Goal: Information Seeking & Learning: Learn about a topic

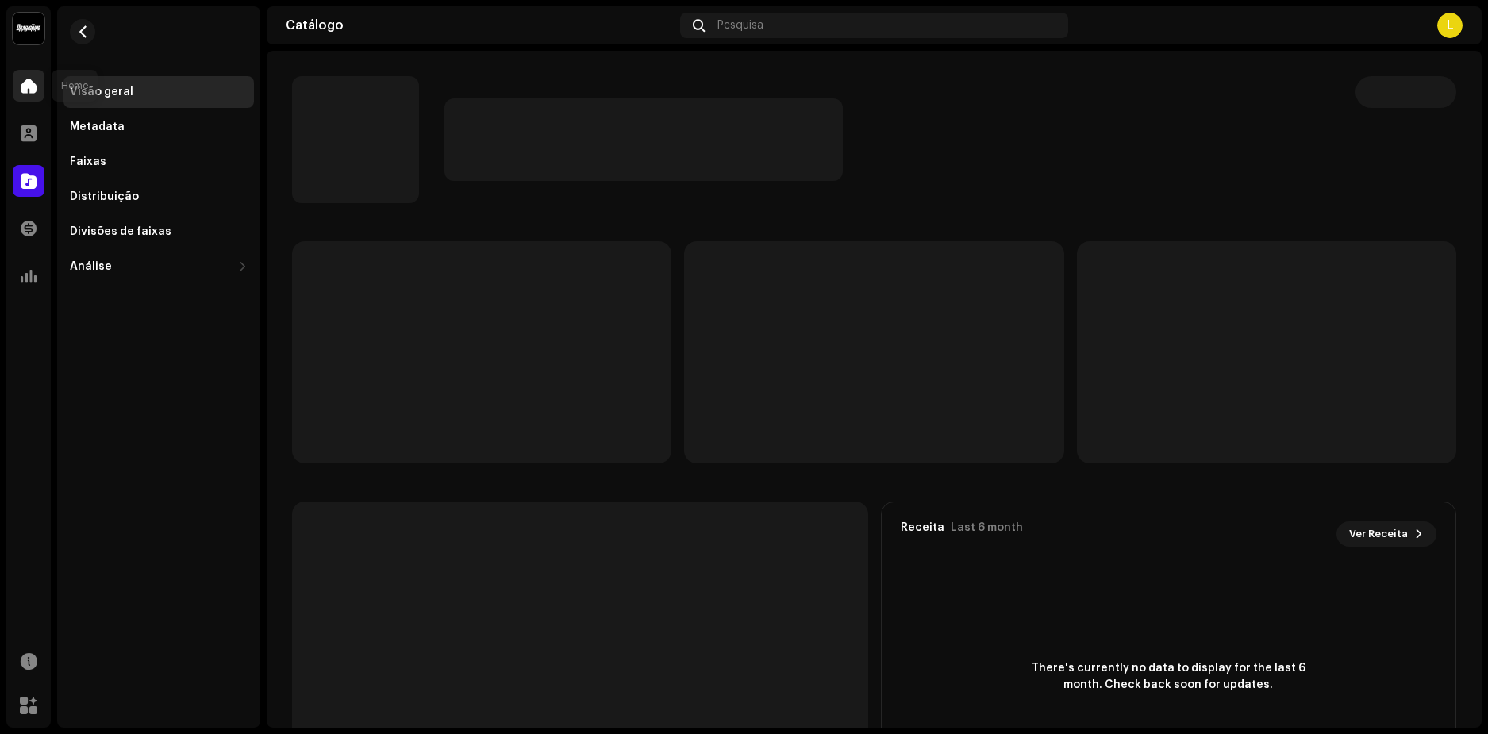
click at [37, 80] on div at bounding box center [29, 86] width 32 height 32
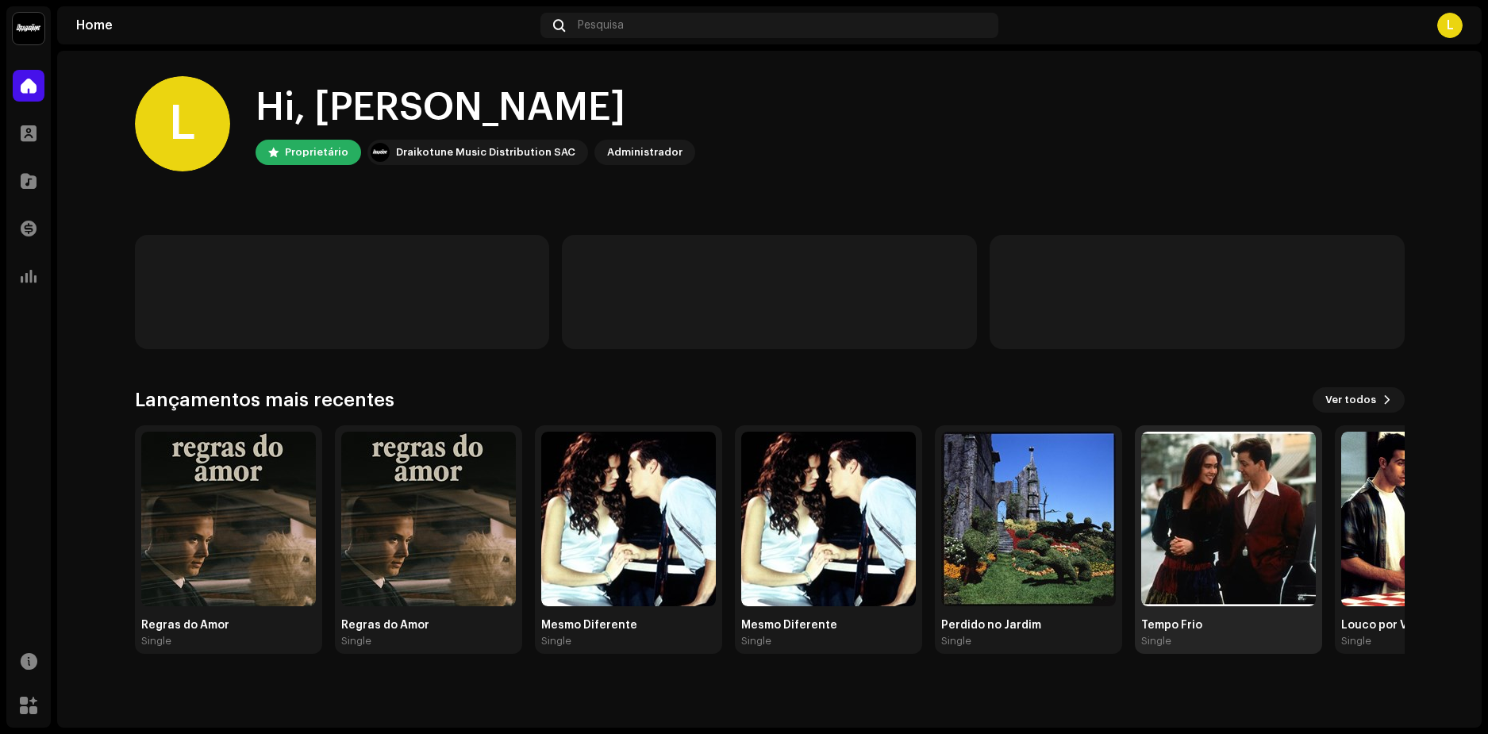
click at [1228, 524] on img at bounding box center [1228, 519] width 175 height 175
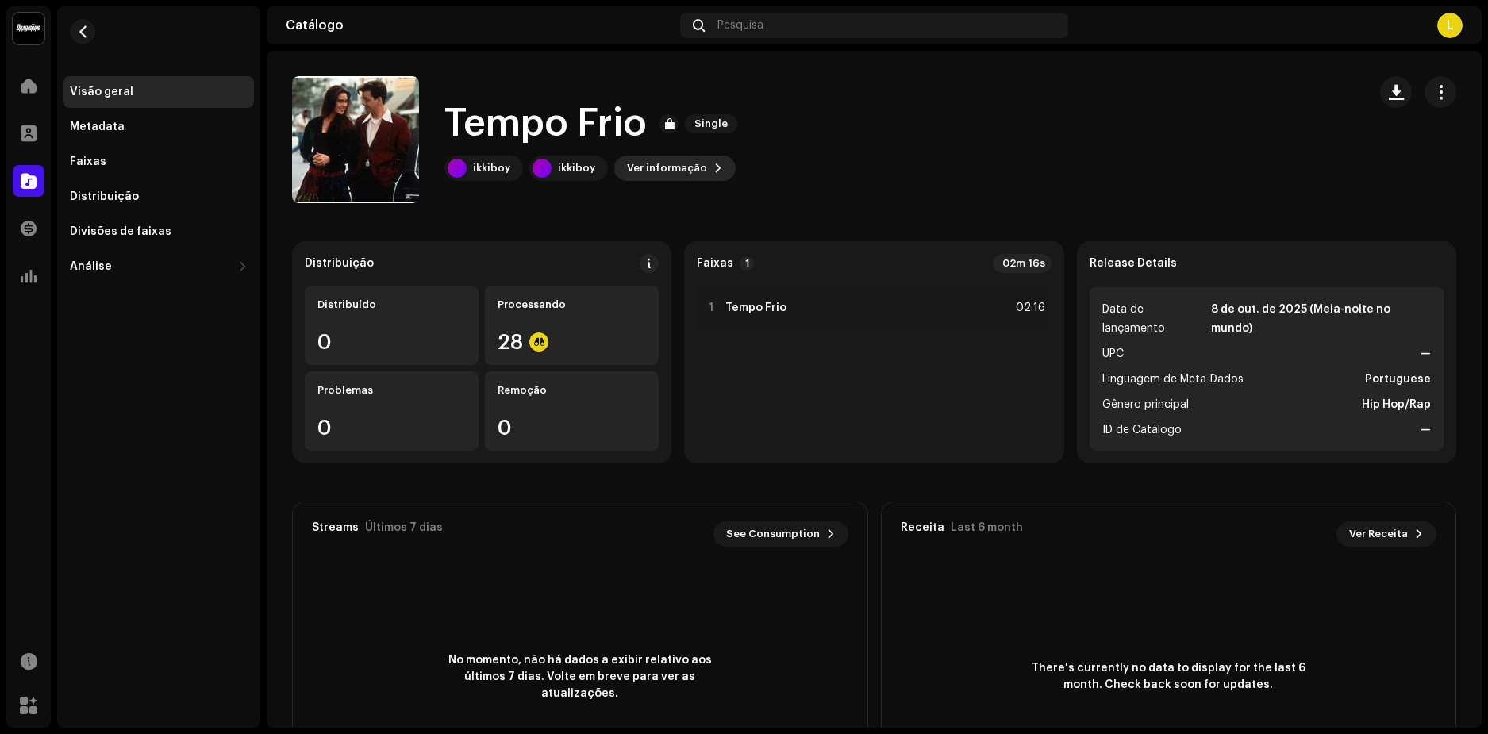
click at [670, 163] on span "Ver informação" at bounding box center [667, 168] width 80 height 32
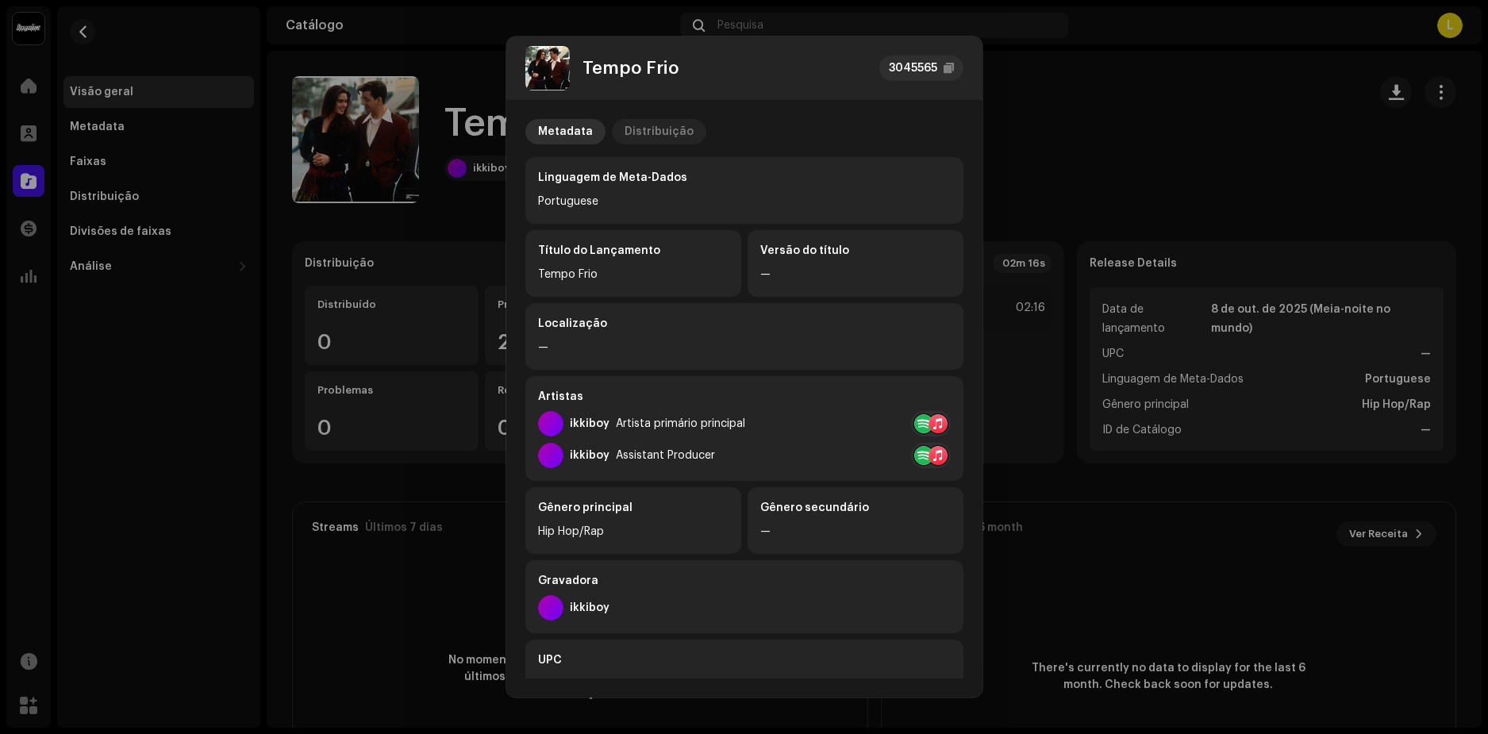
click at [656, 137] on div "Distribuição" at bounding box center [658, 131] width 69 height 25
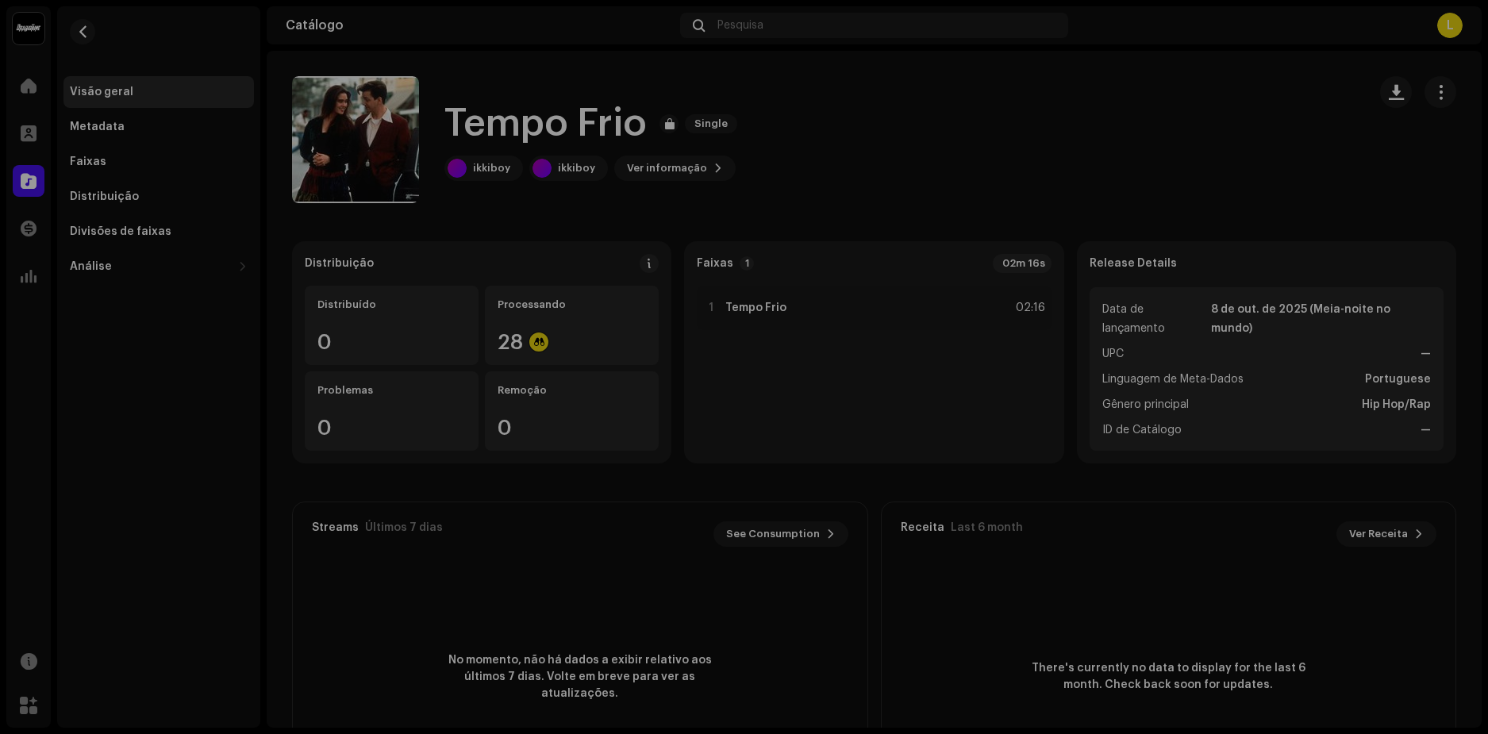
click at [1072, 90] on div "Tempo Frio 3045565 Metadata Distribuição Data de lançamento 8 de out. de 2025 (…" at bounding box center [744, 367] width 1488 height 734
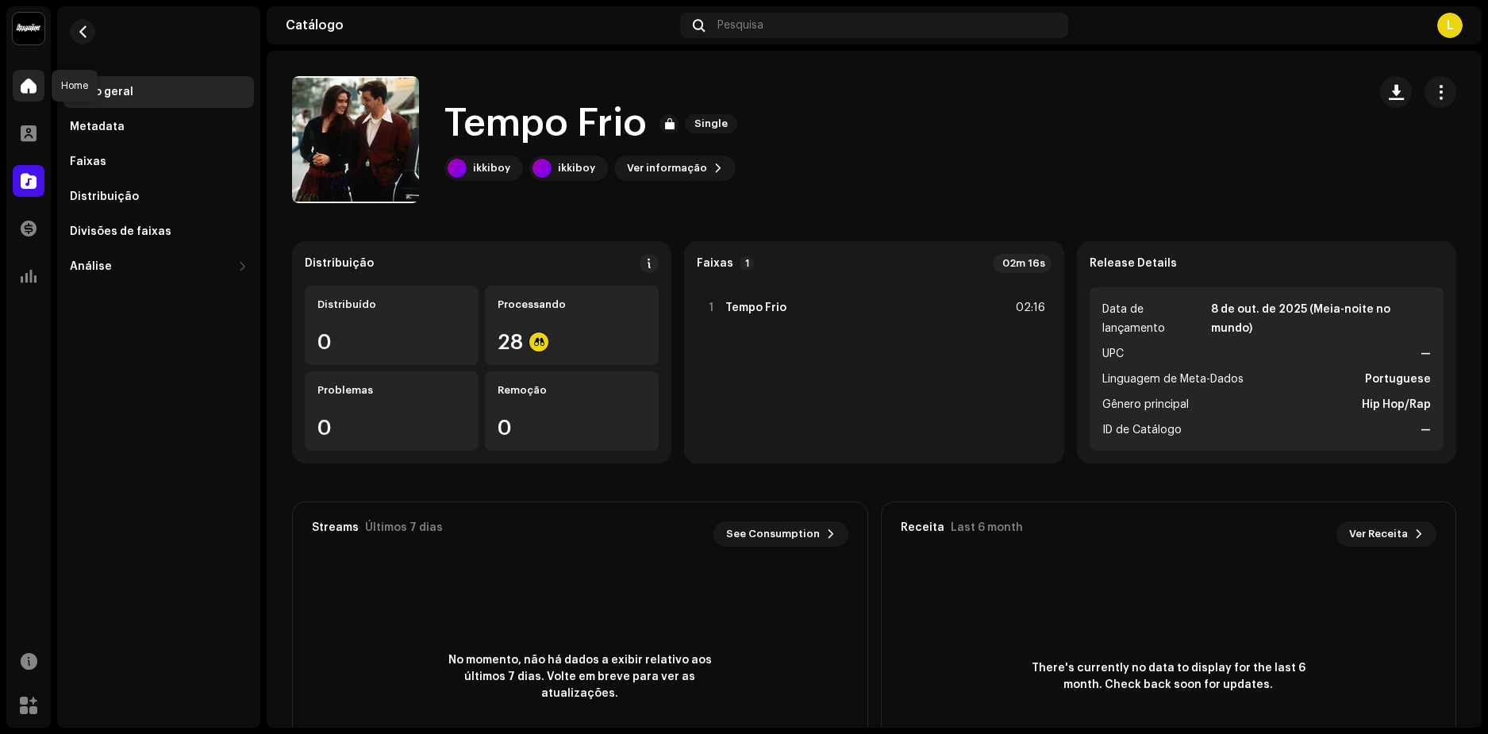
click at [34, 81] on span at bounding box center [29, 85] width 16 height 13
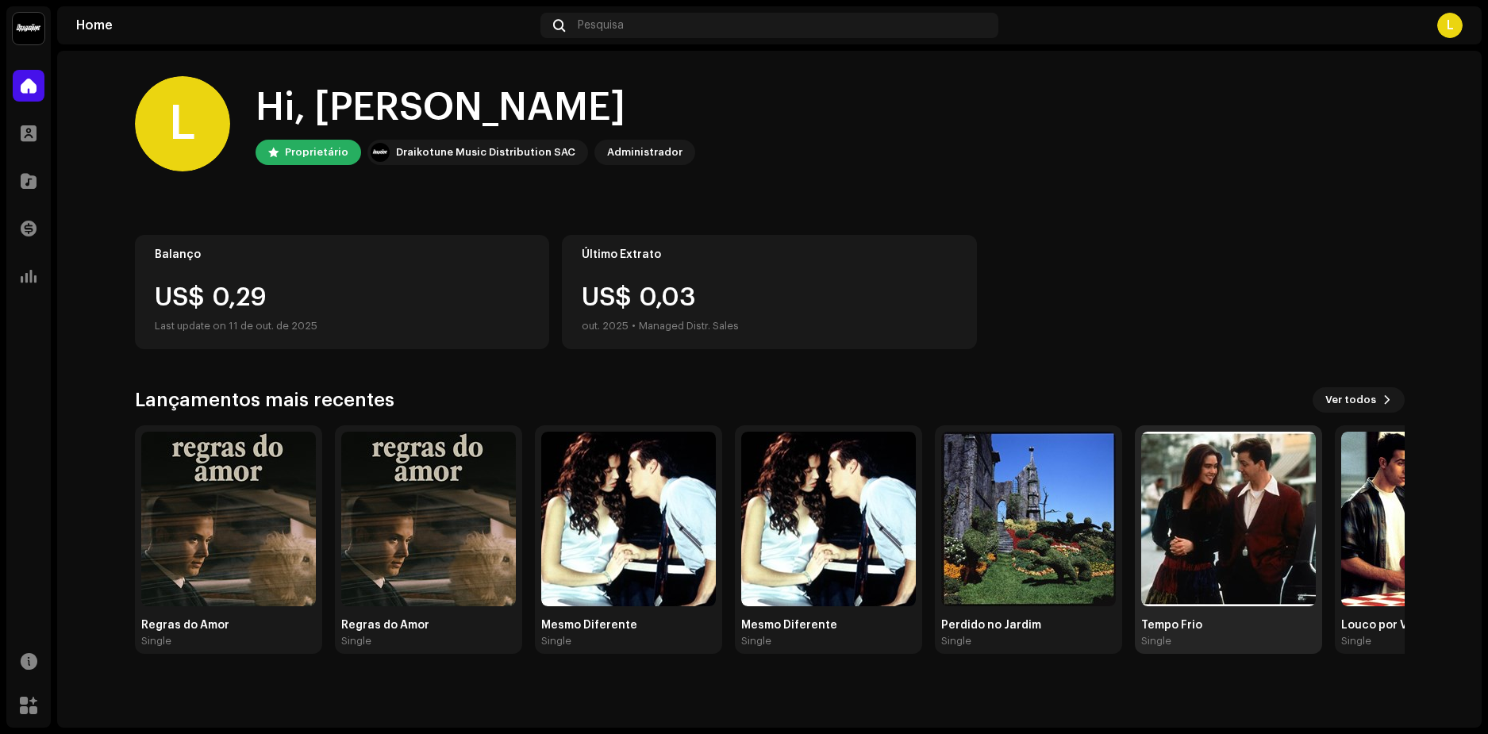
click at [1231, 501] on img at bounding box center [1228, 519] width 175 height 175
drag, startPoint x: 1363, startPoint y: 394, endPoint x: 1356, endPoint y: 398, distance: 8.2
click at [1356, 398] on span "Ver todos" at bounding box center [1350, 400] width 51 height 32
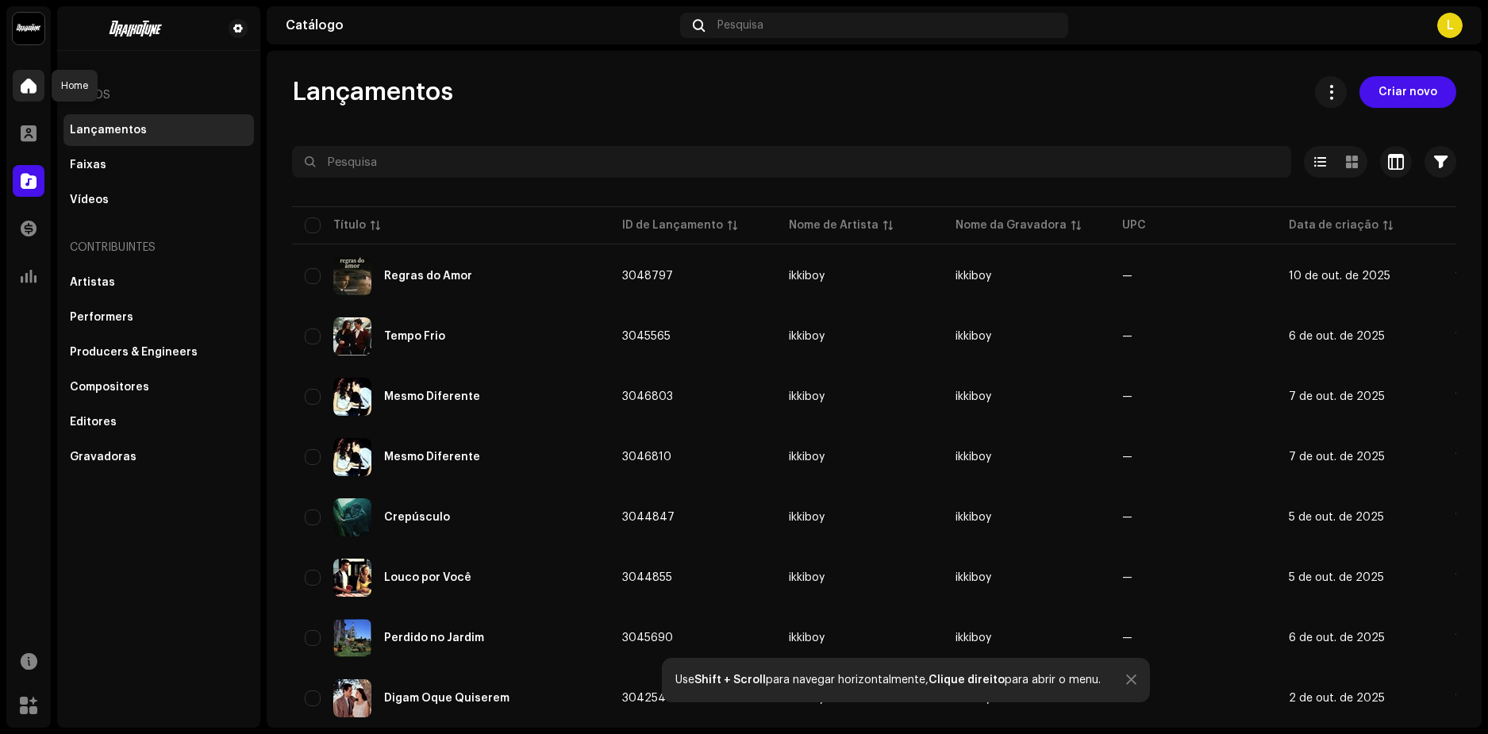
click at [33, 83] on span at bounding box center [29, 85] width 16 height 13
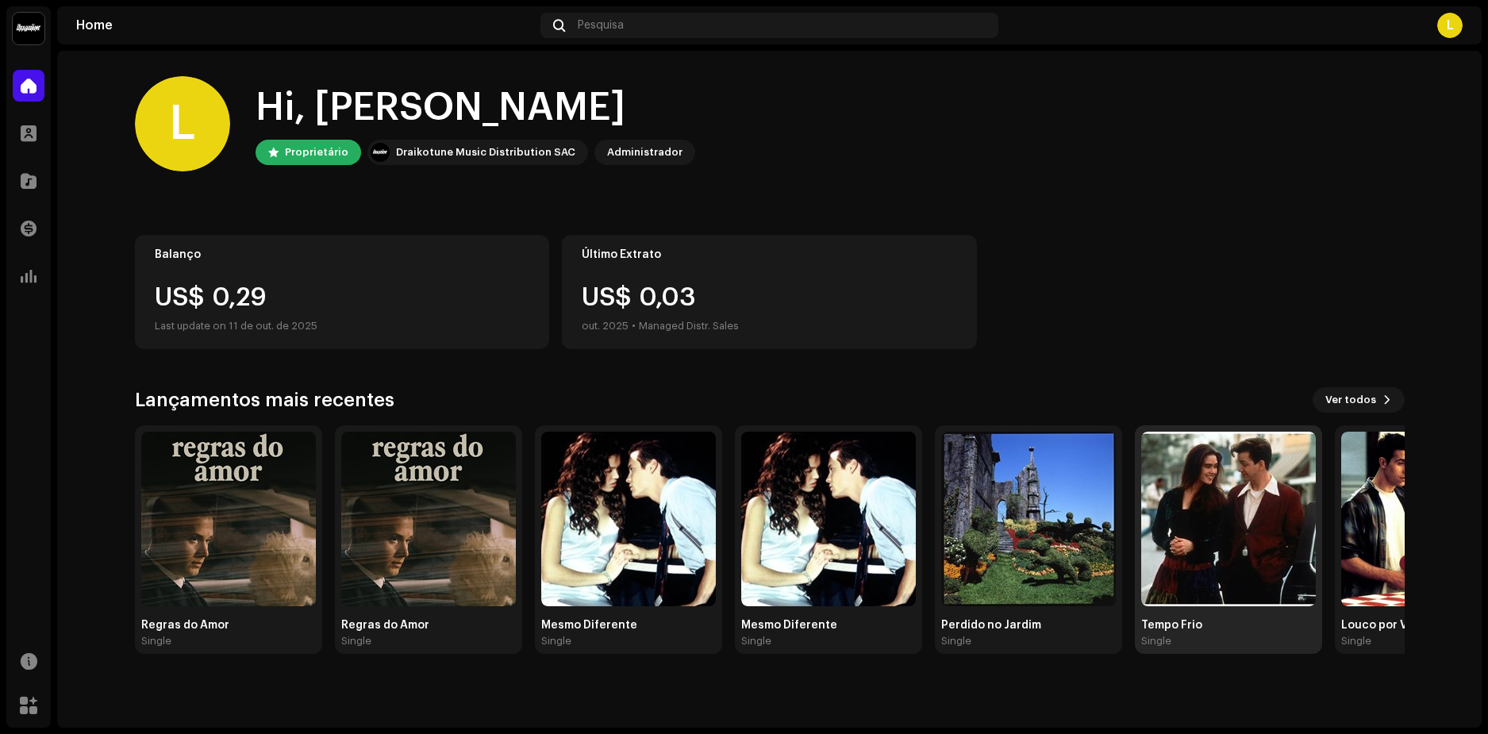
click at [1243, 521] on img at bounding box center [1228, 519] width 175 height 175
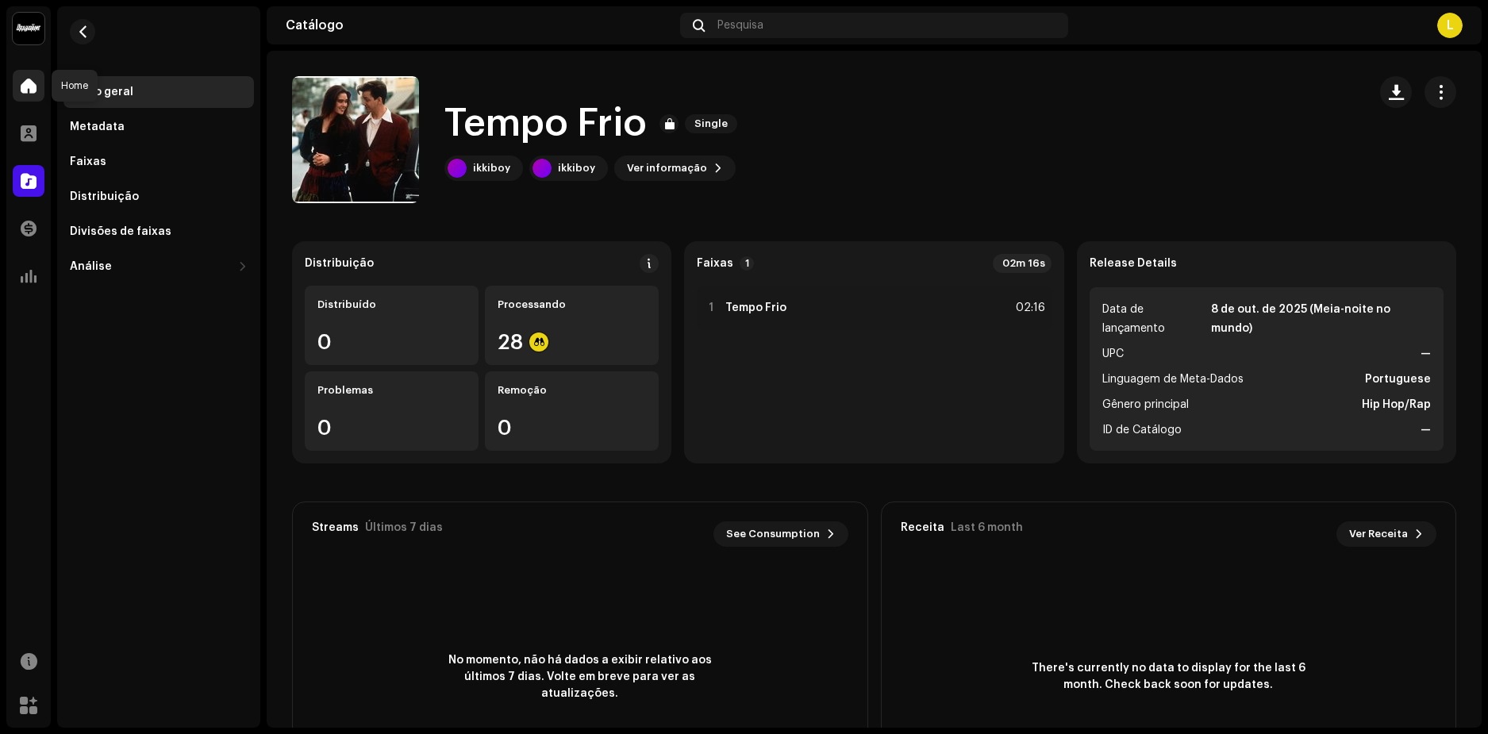
click at [28, 85] on span at bounding box center [29, 85] width 16 height 13
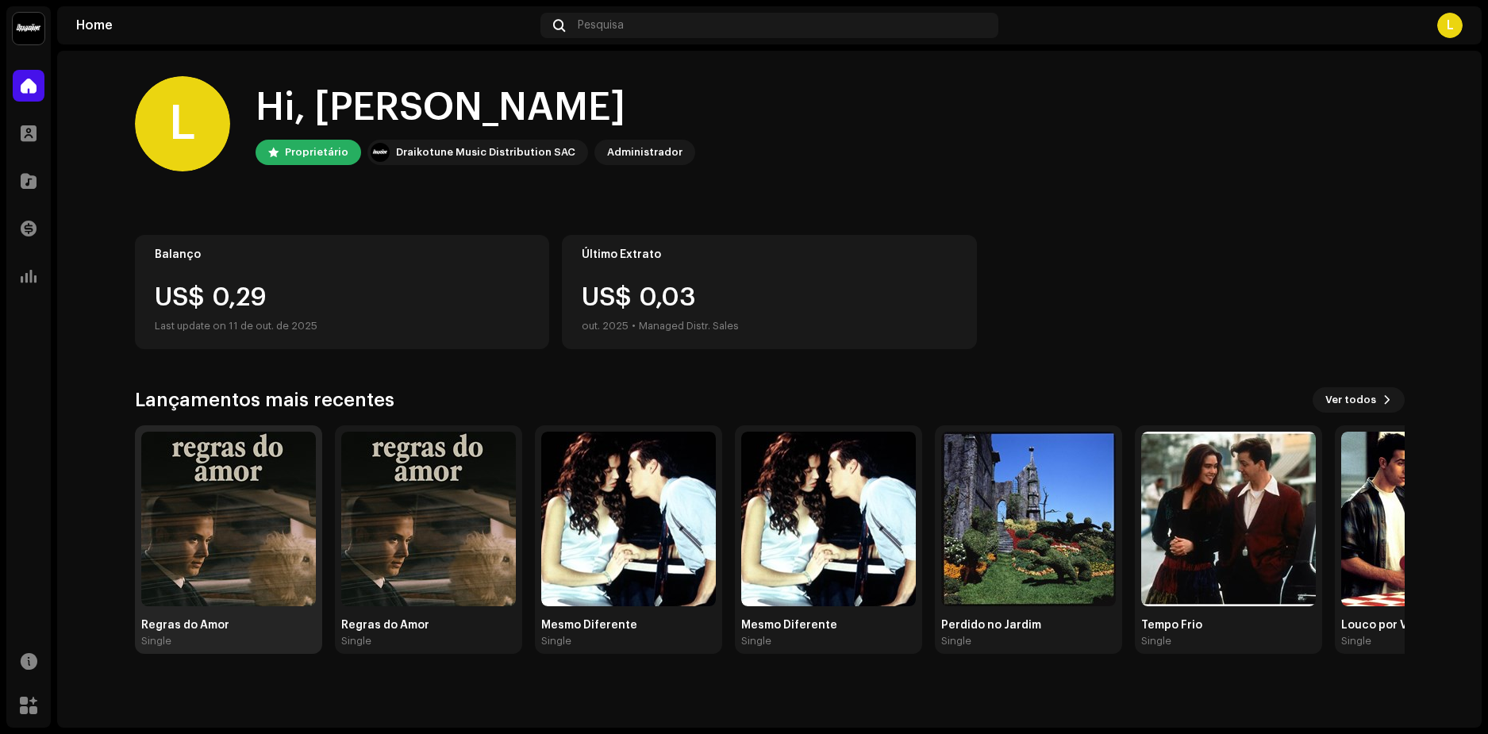
click at [255, 527] on img at bounding box center [228, 519] width 175 height 175
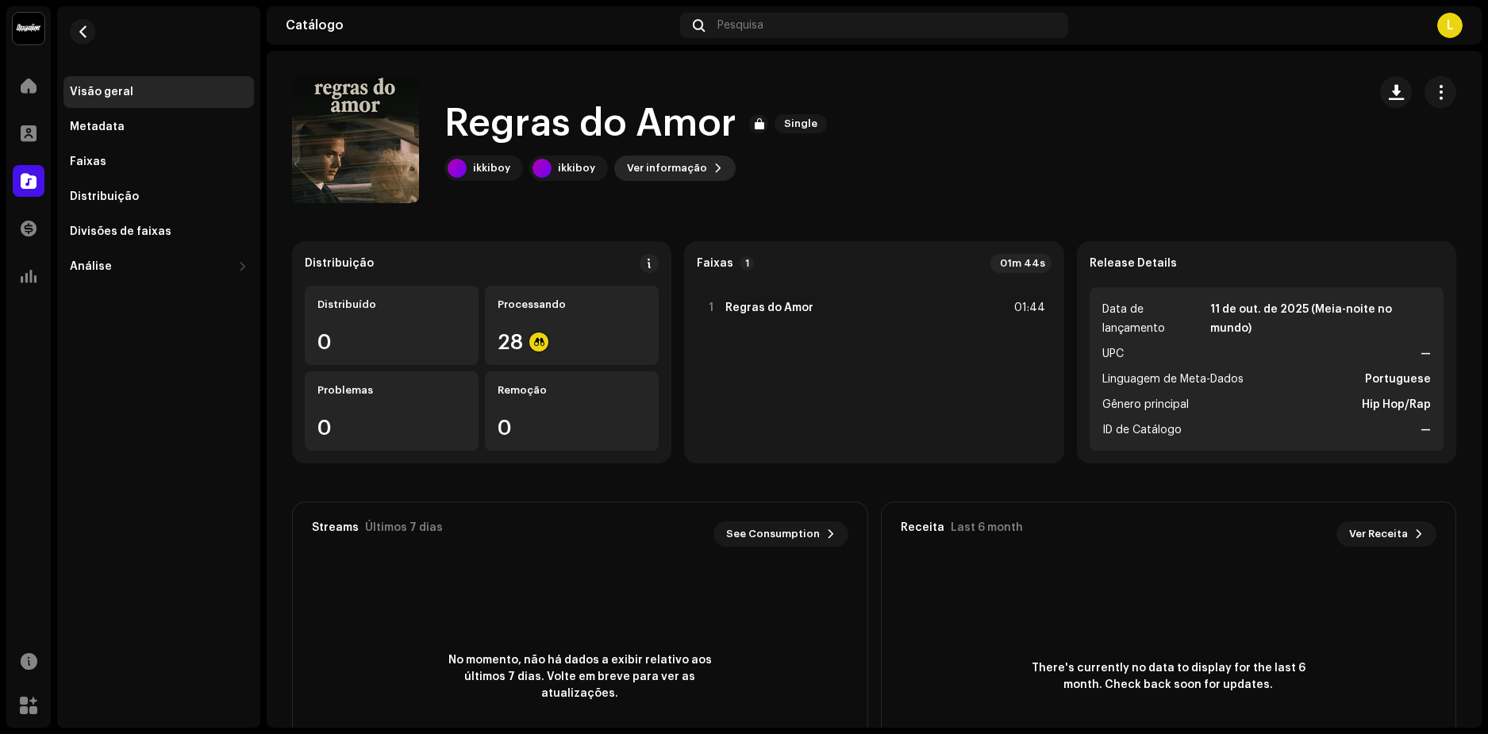
click at [674, 170] on span "Ver informação" at bounding box center [667, 168] width 80 height 32
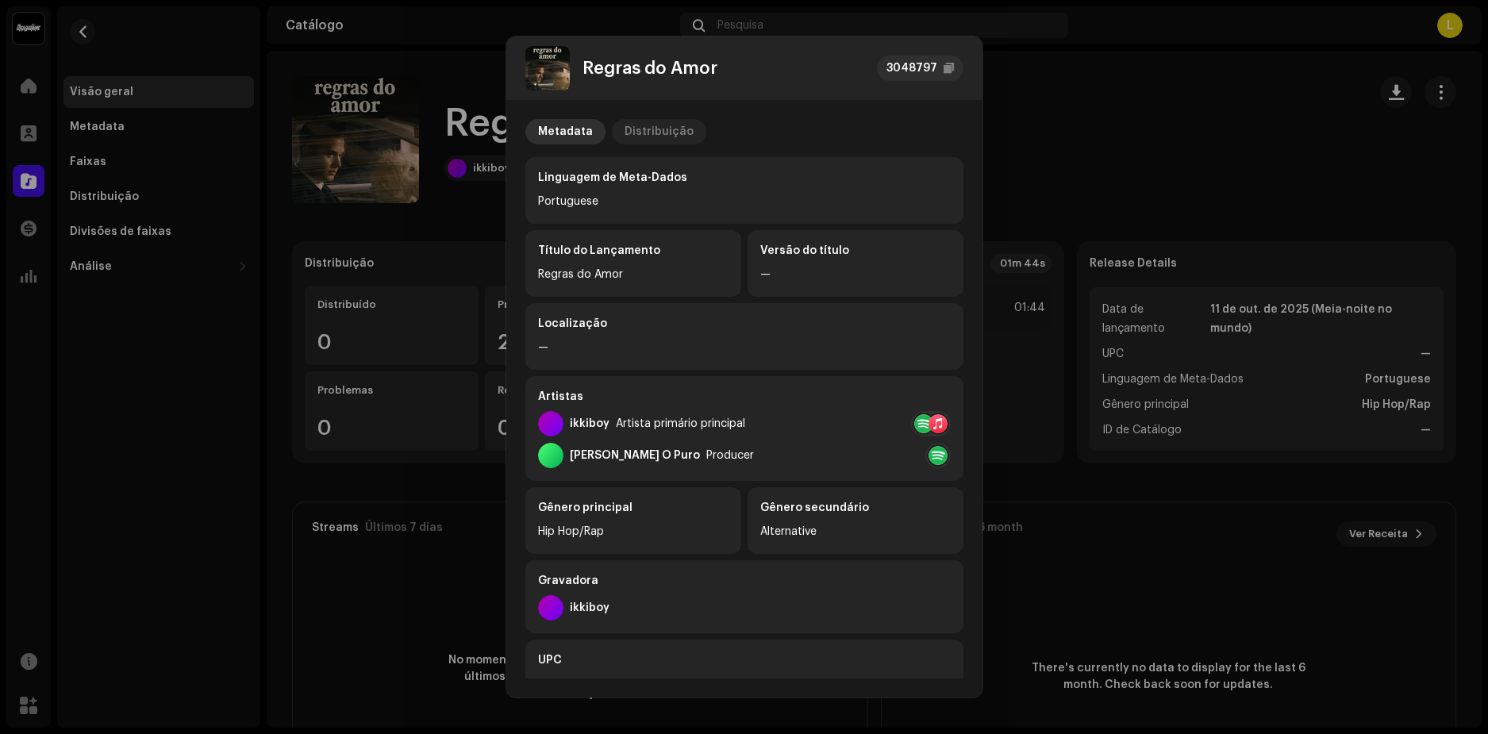
click at [644, 124] on div "Distribuição" at bounding box center [658, 131] width 69 height 25
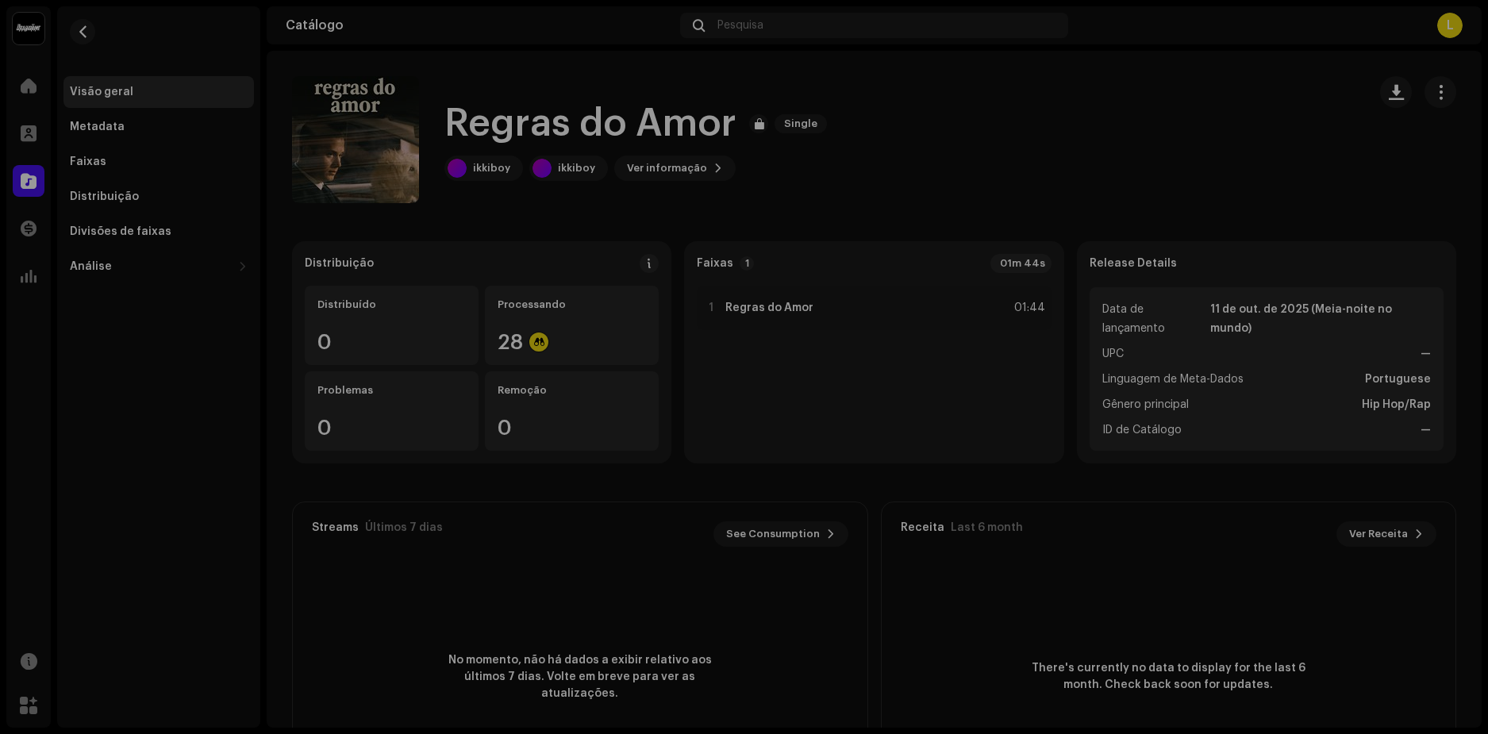
click at [1132, 79] on div "Regras do Amor 3048797 Metadata Distribuição Data de lançamento 11 de out. de 2…" at bounding box center [744, 367] width 1488 height 734
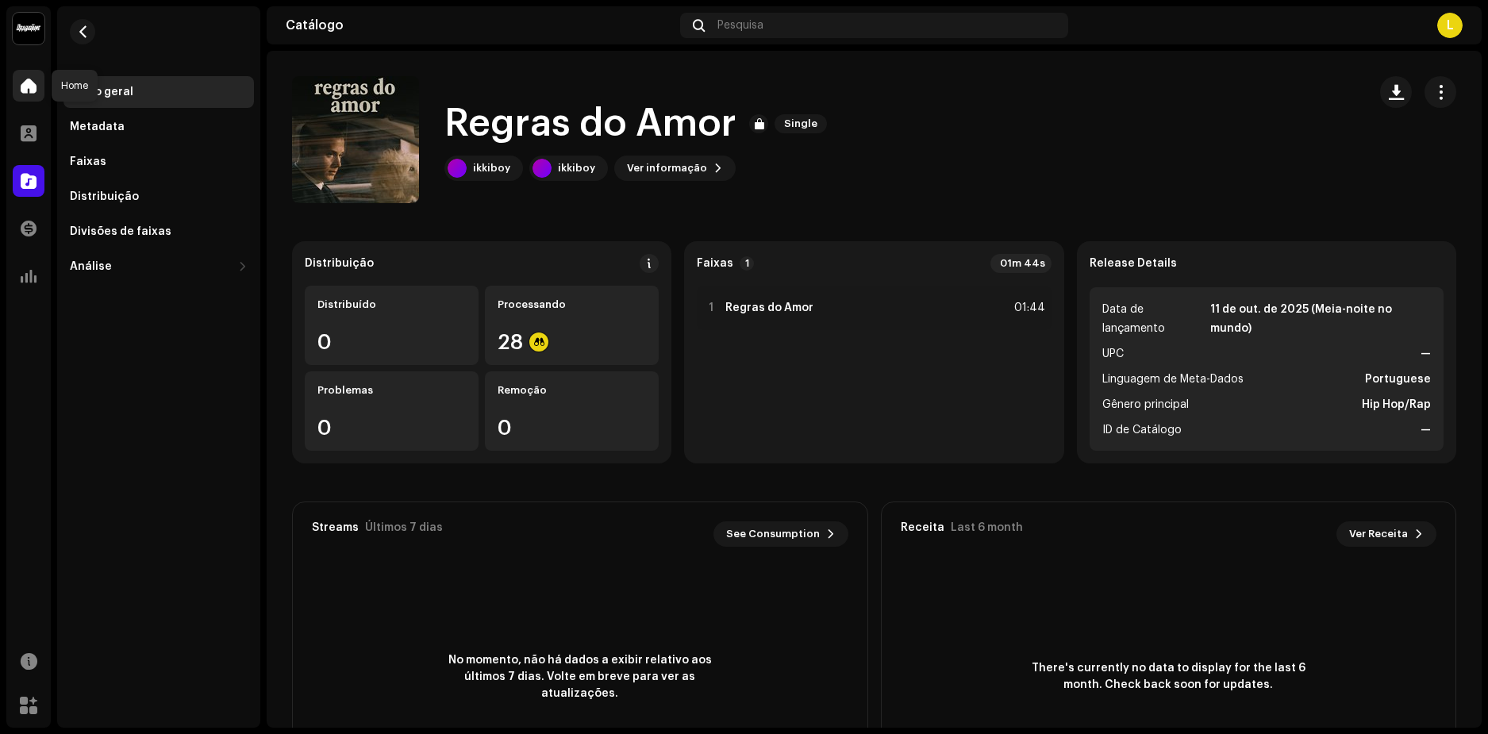
click at [32, 89] on span at bounding box center [29, 85] width 16 height 13
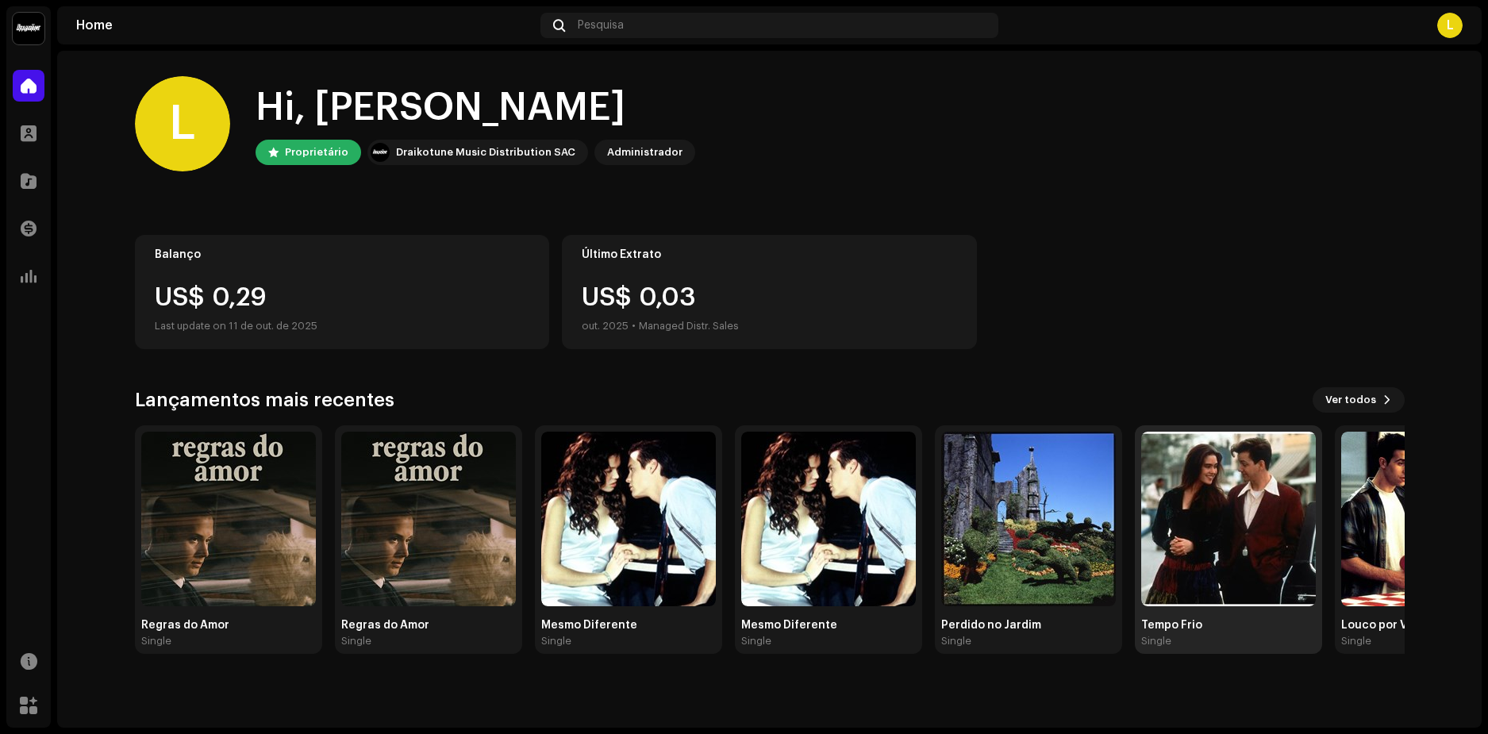
click at [1216, 522] on img at bounding box center [1228, 519] width 175 height 175
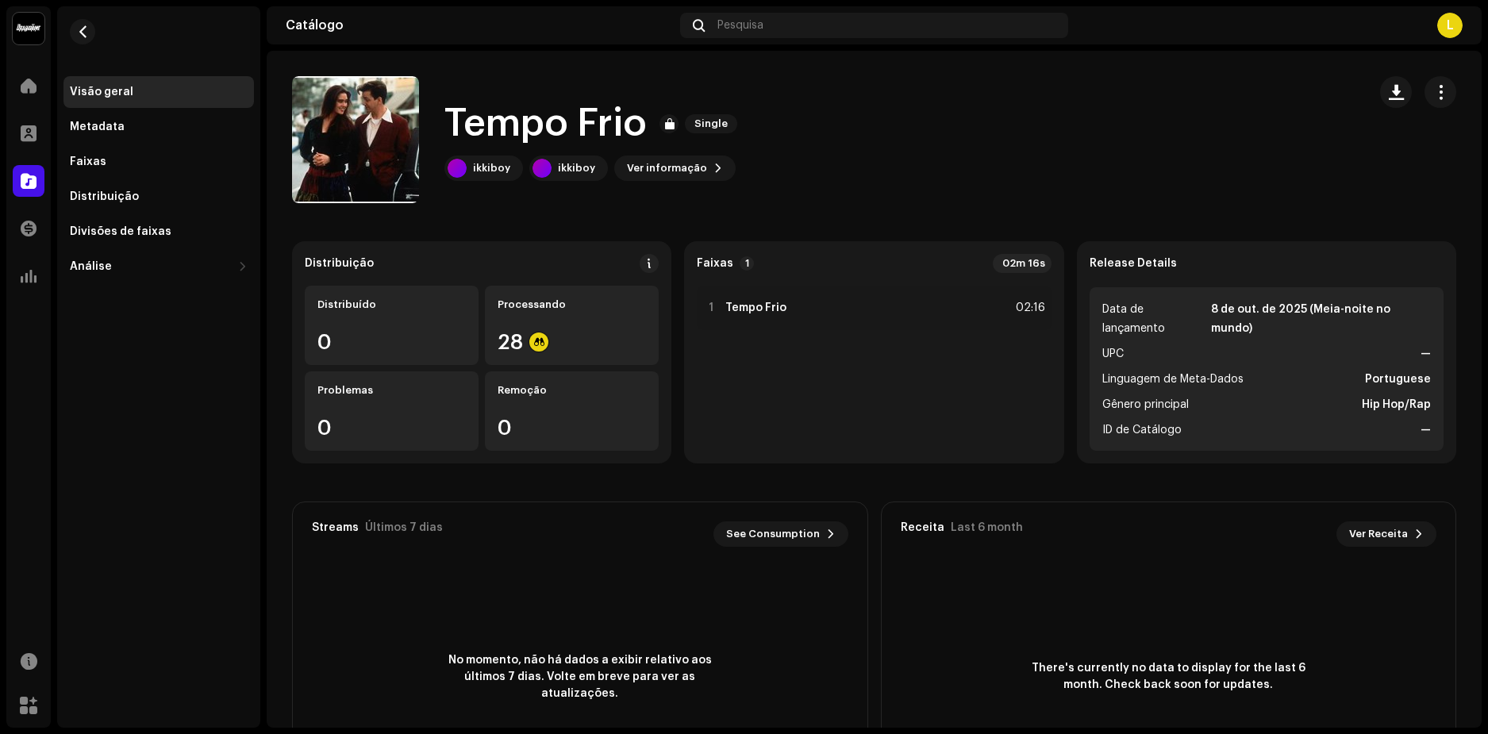
click at [79, 82] on div "Visão geral" at bounding box center [158, 92] width 190 height 32
click at [25, 82] on span at bounding box center [29, 85] width 16 height 13
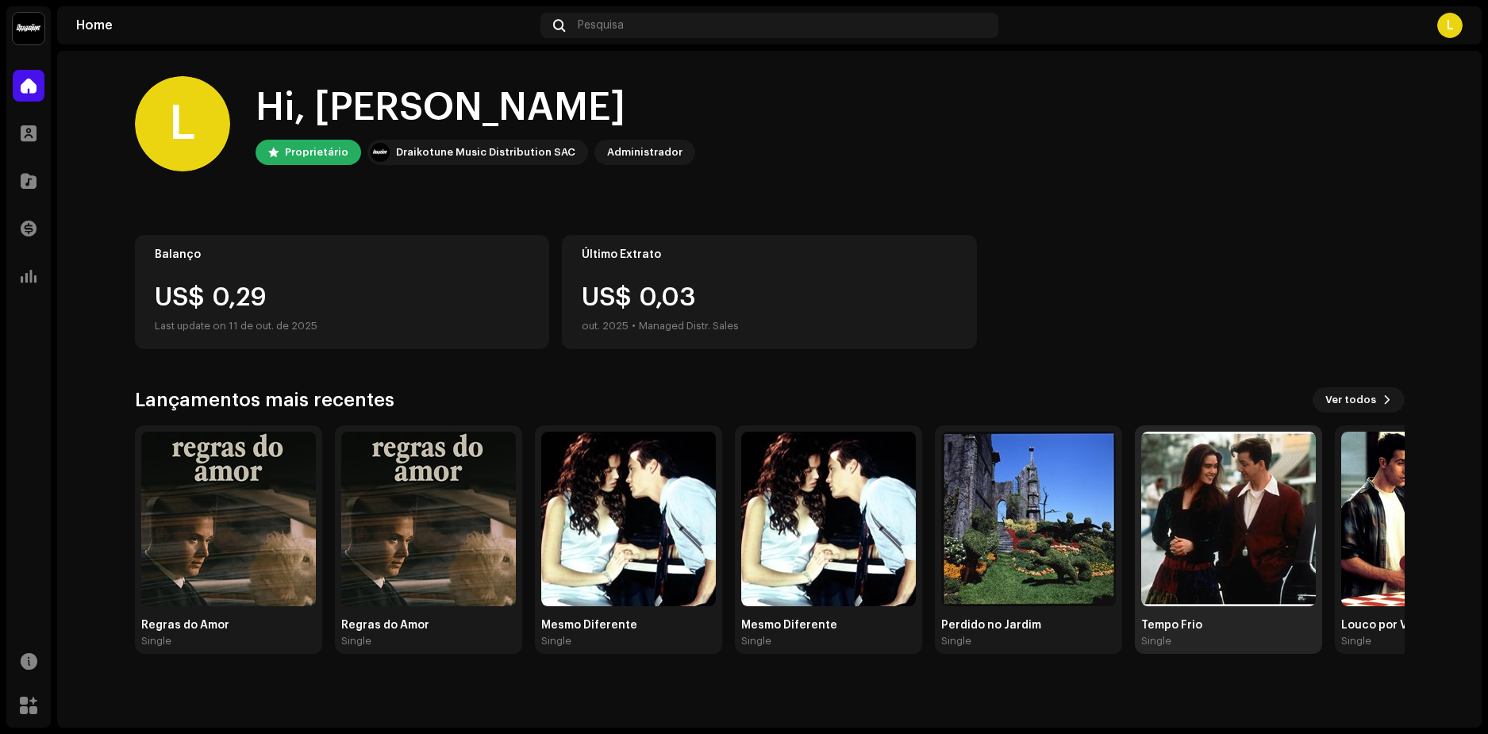
click at [1251, 510] on img at bounding box center [1228, 519] width 175 height 175
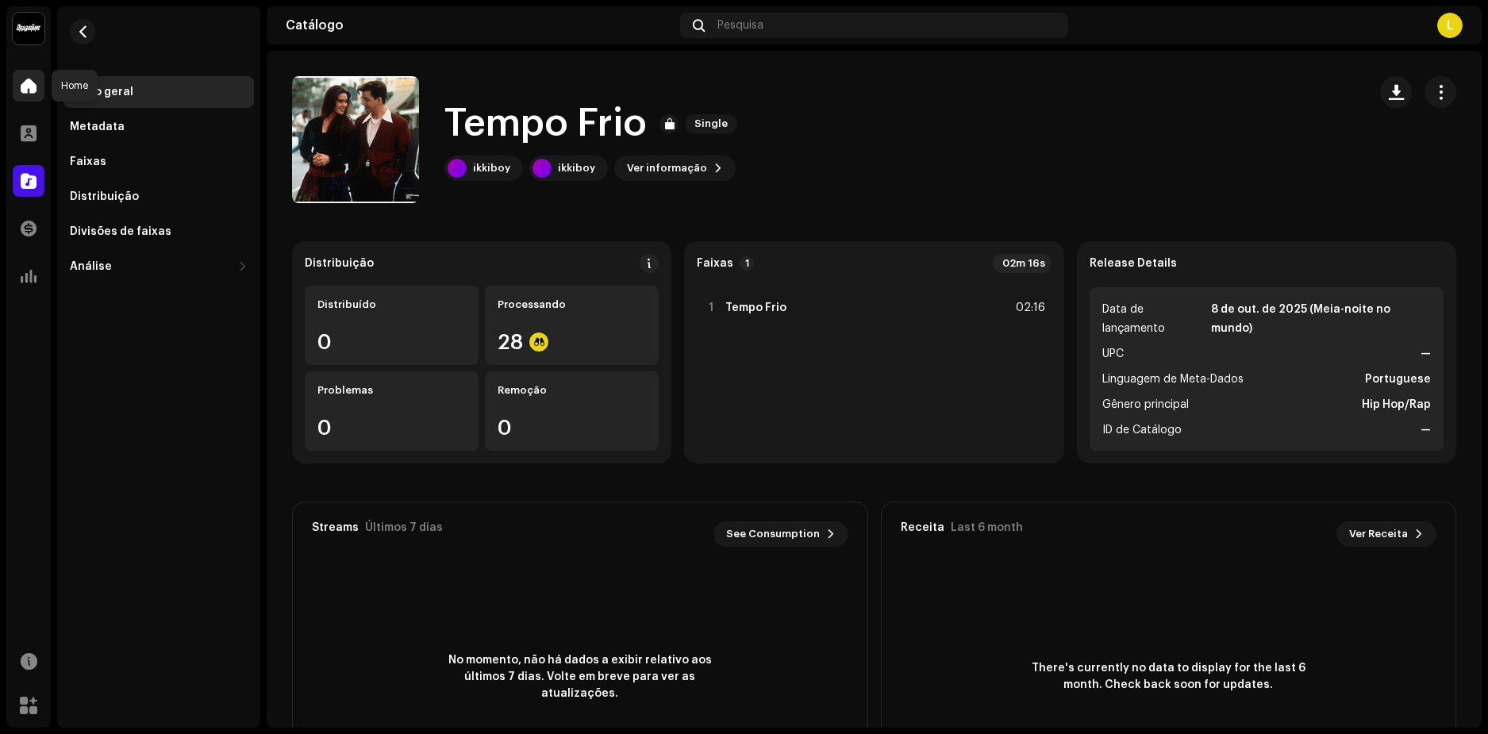
click at [31, 83] on span at bounding box center [29, 85] width 16 height 13
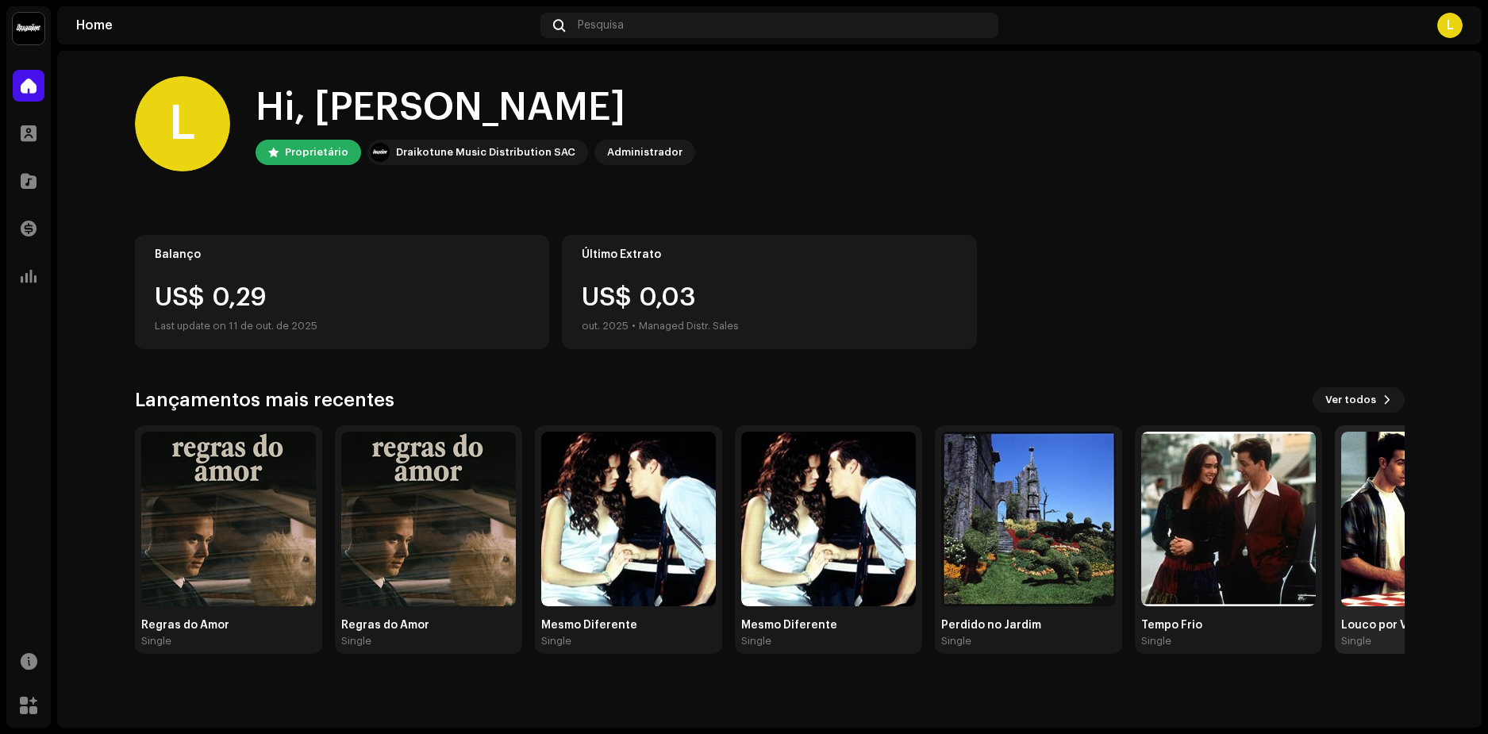
click at [1388, 477] on img at bounding box center [1428, 519] width 175 height 175
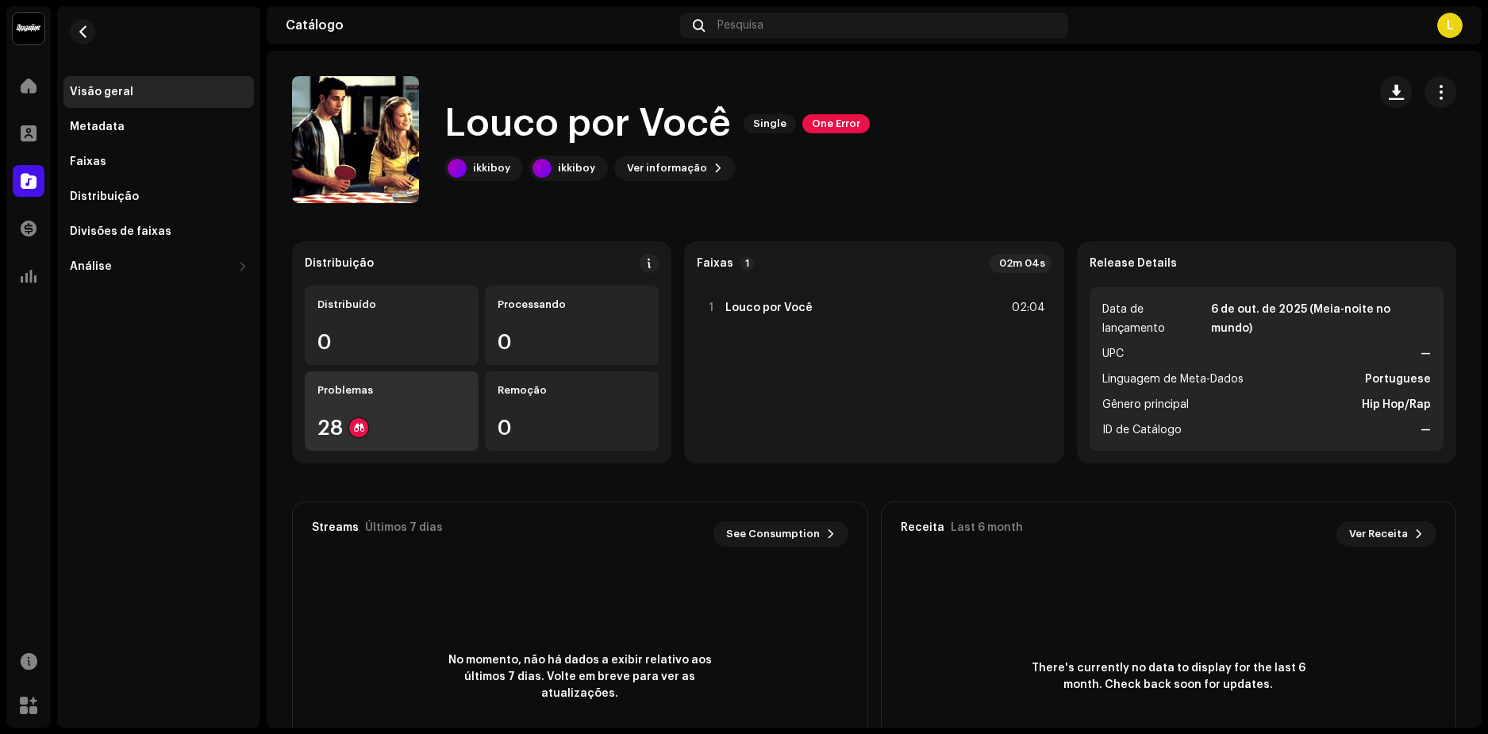
click at [365, 407] on div "Problemas 28" at bounding box center [392, 410] width 174 height 79
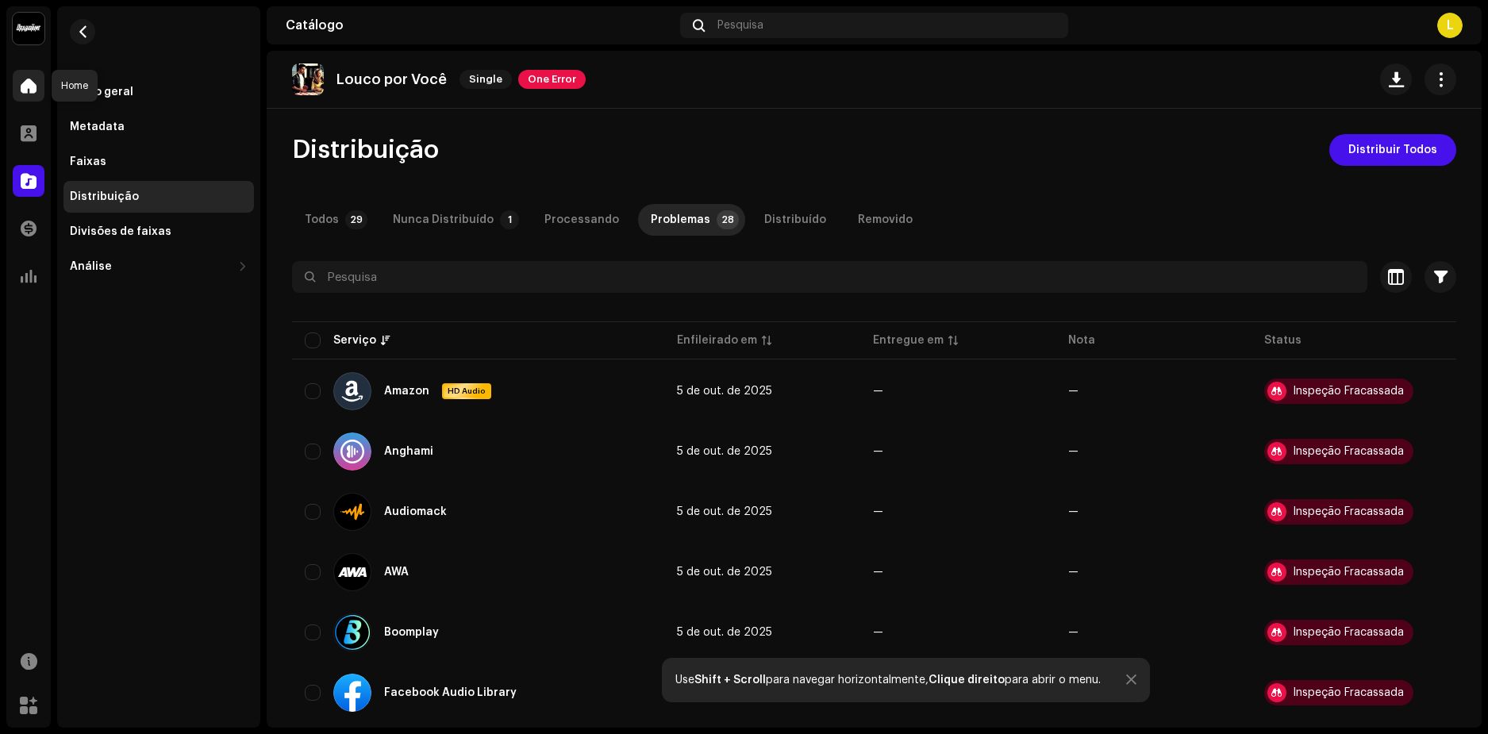
click at [25, 89] on span at bounding box center [29, 85] width 16 height 13
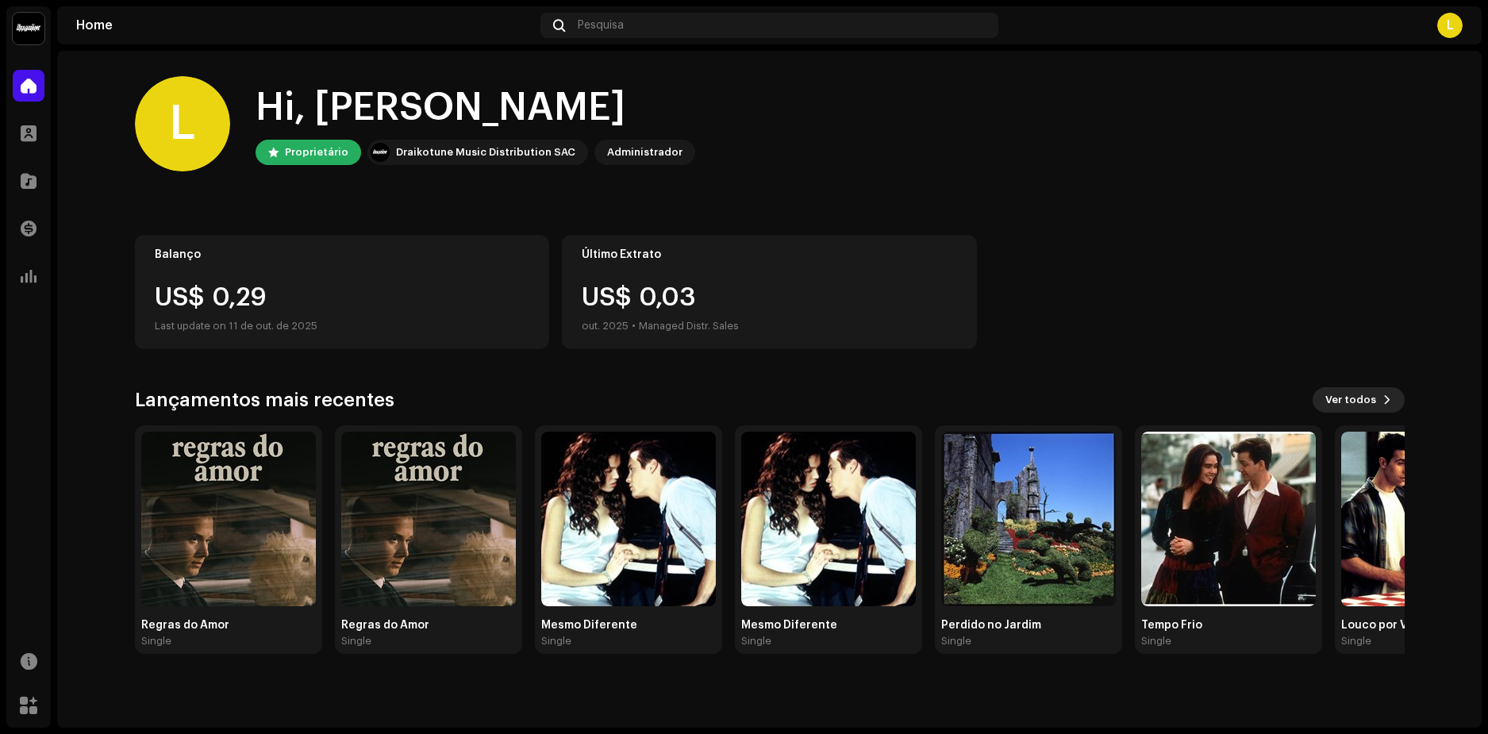
click at [1358, 401] on span "Ver todos" at bounding box center [1350, 400] width 51 height 32
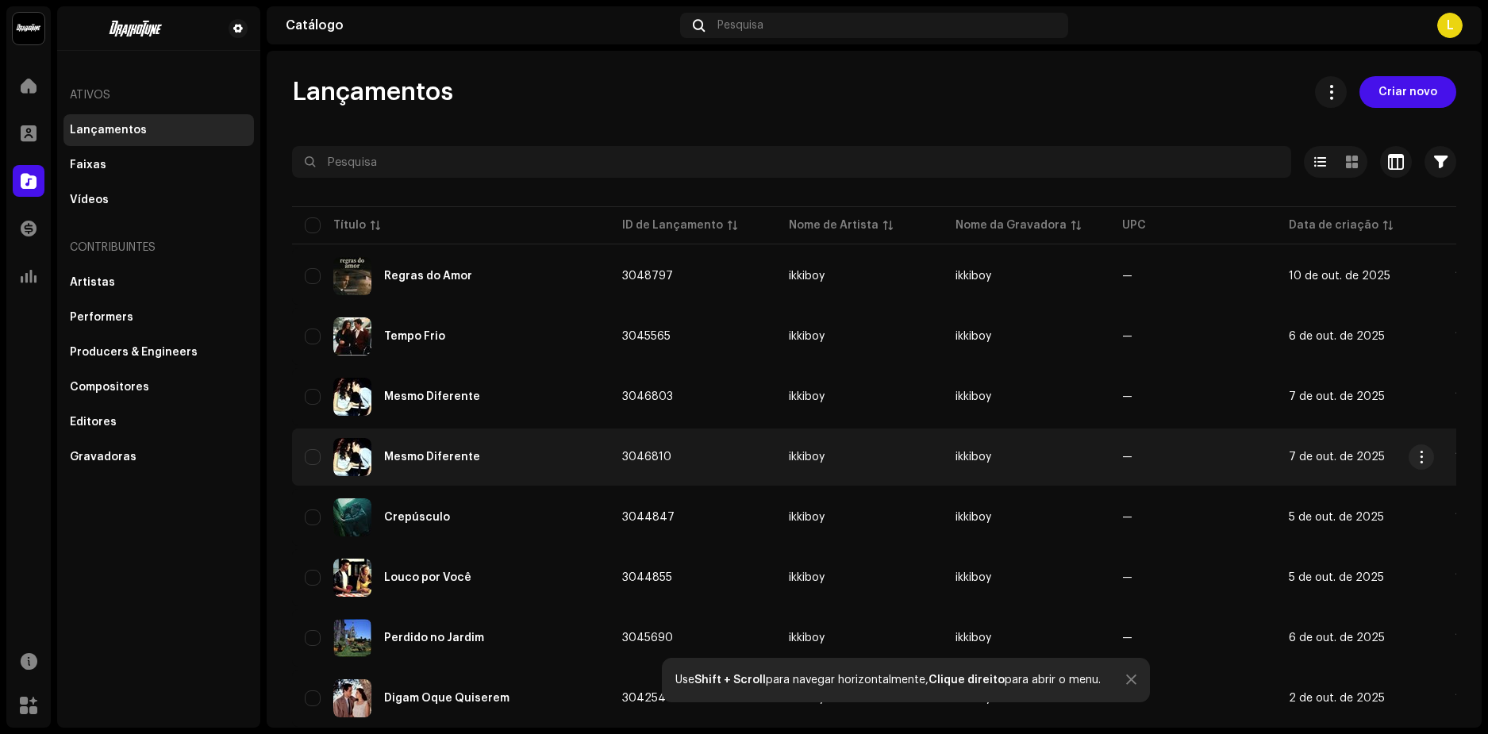
scroll to position [79, 0]
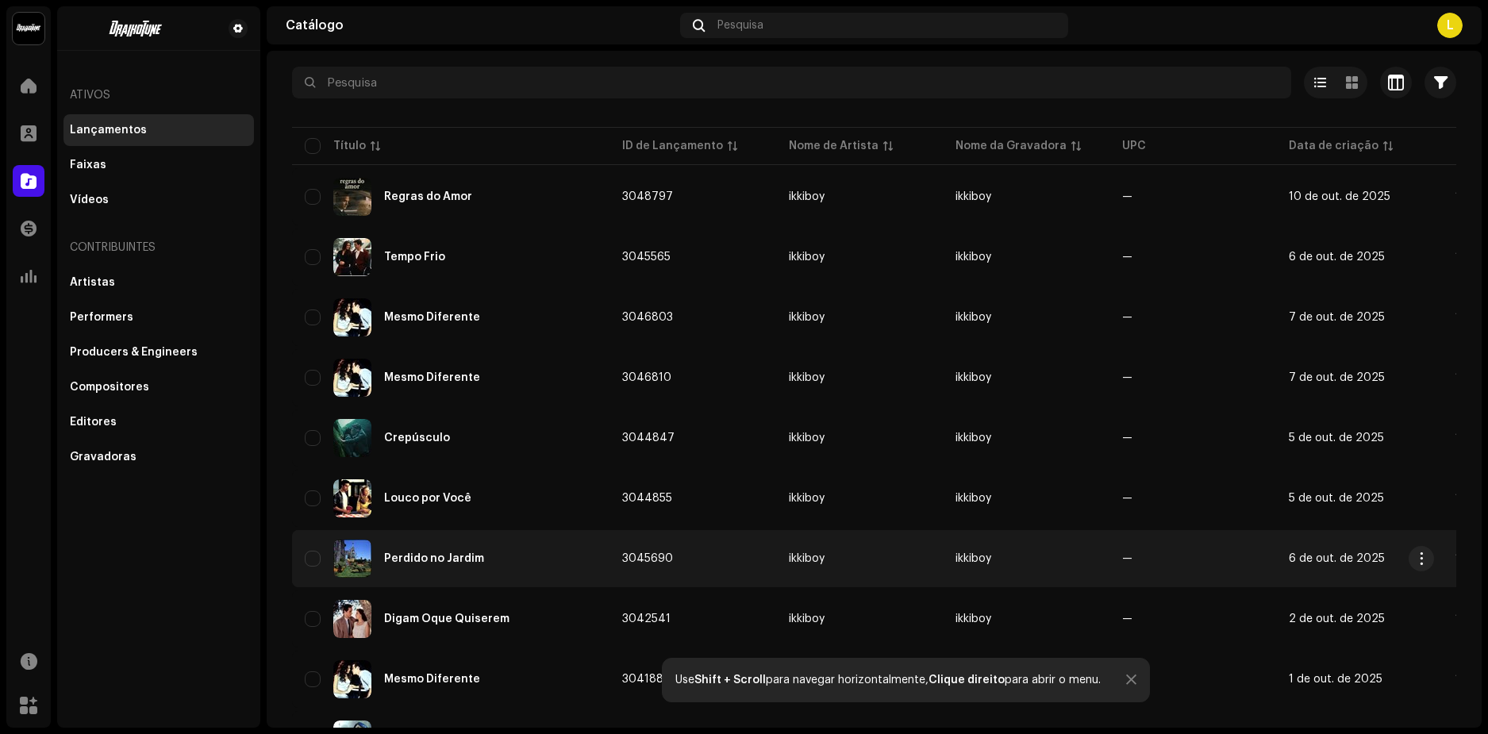
click at [419, 561] on div "Perdido no Jardim" at bounding box center [434, 558] width 100 height 11
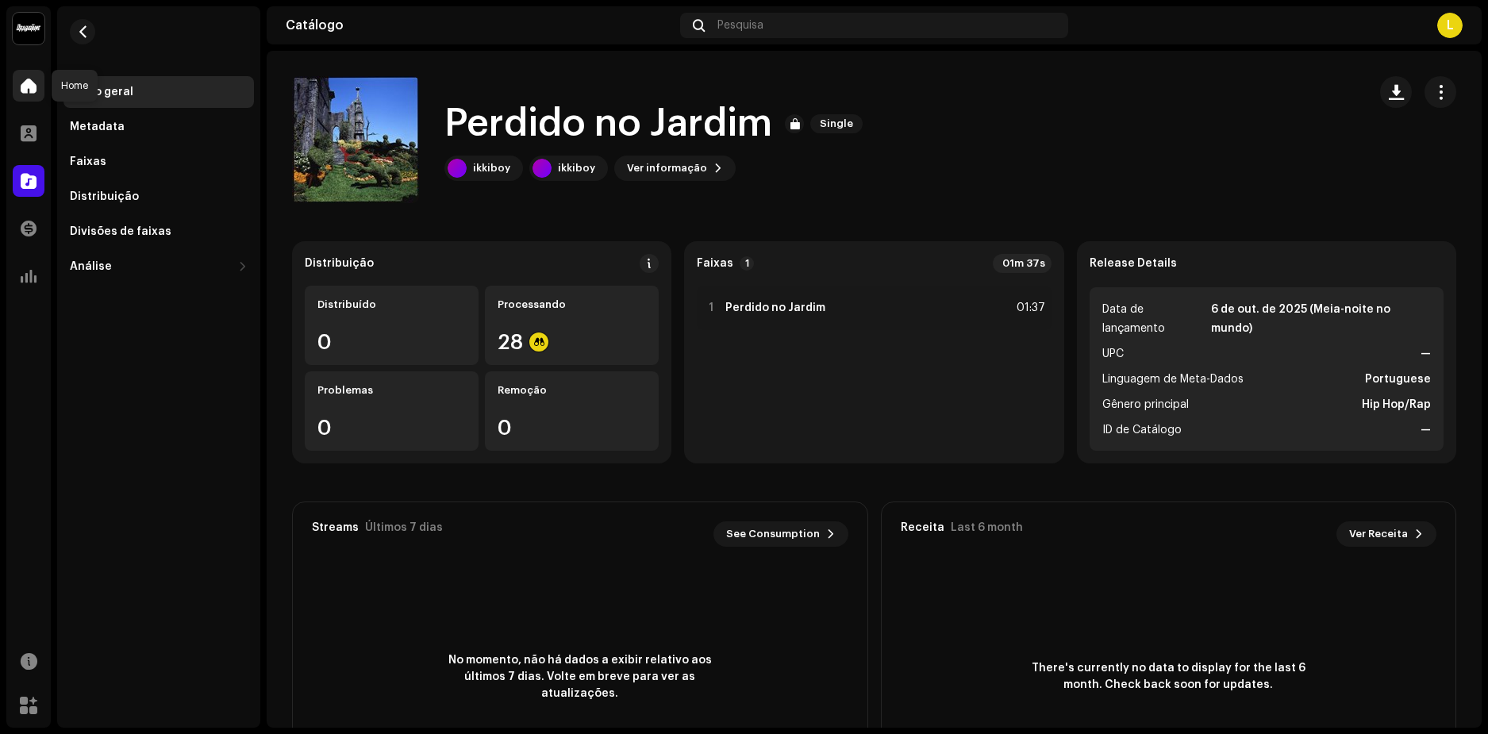
click at [28, 90] on span at bounding box center [29, 85] width 16 height 13
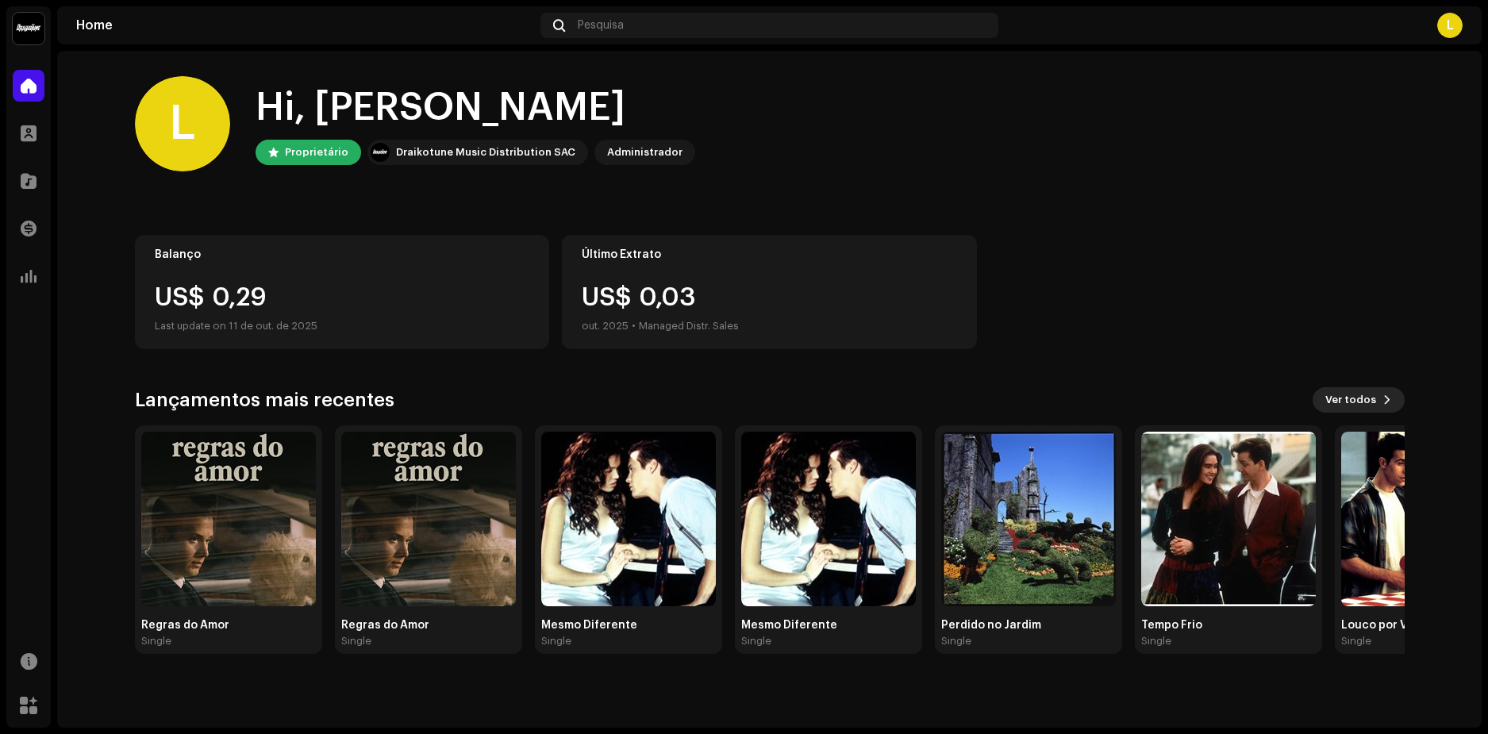
click at [1366, 411] on span "Ver todos" at bounding box center [1350, 400] width 51 height 32
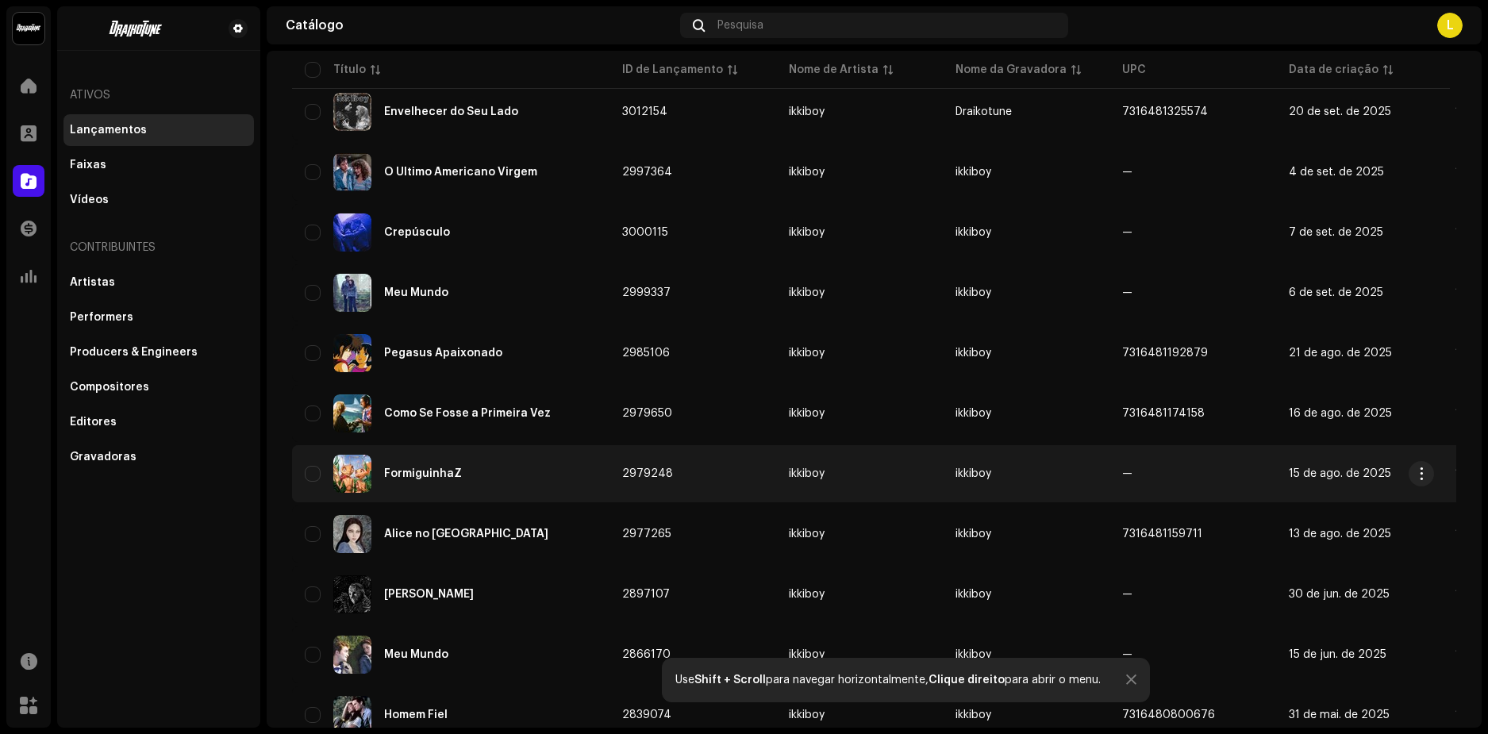
scroll to position [1016, 0]
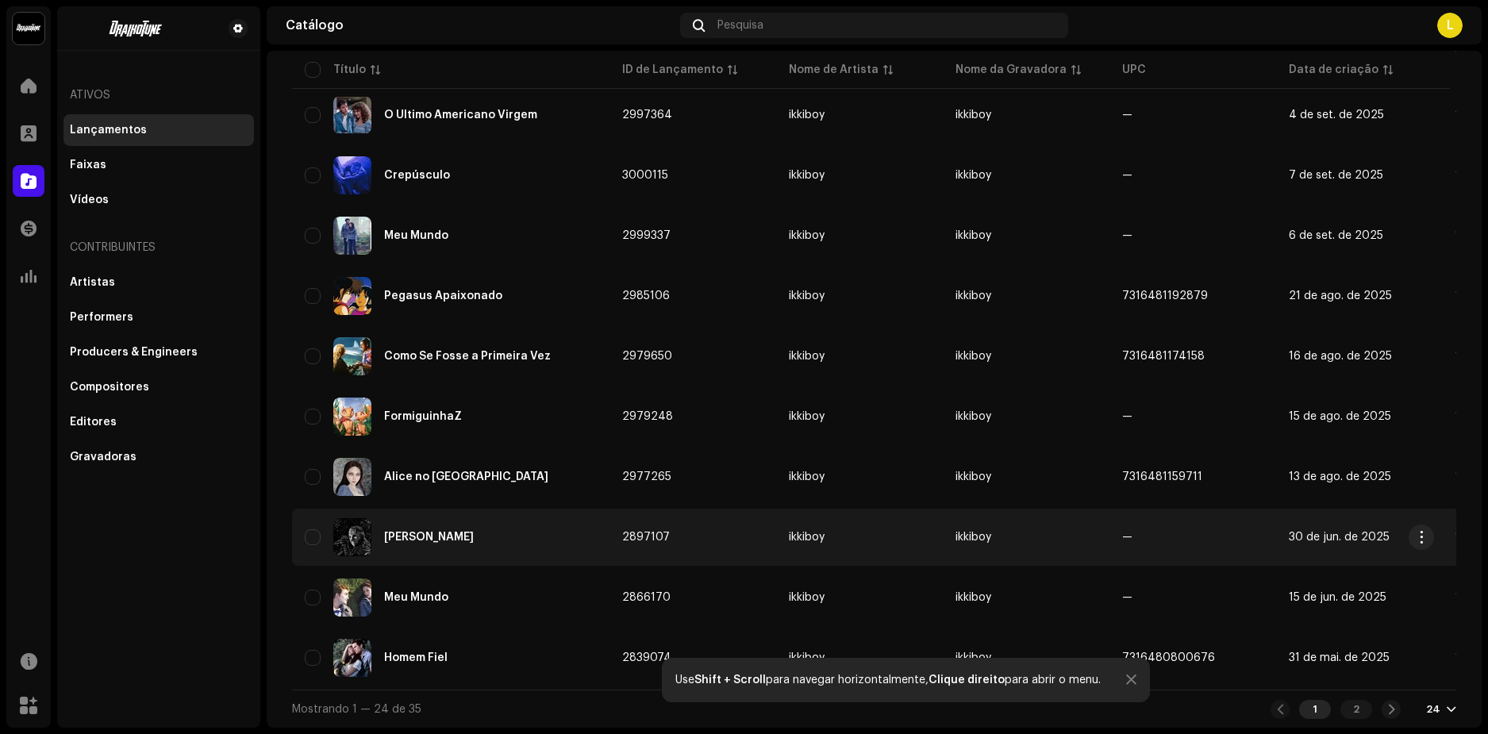
click at [416, 532] on div "Jason Na Estrada" at bounding box center [429, 537] width 90 height 11
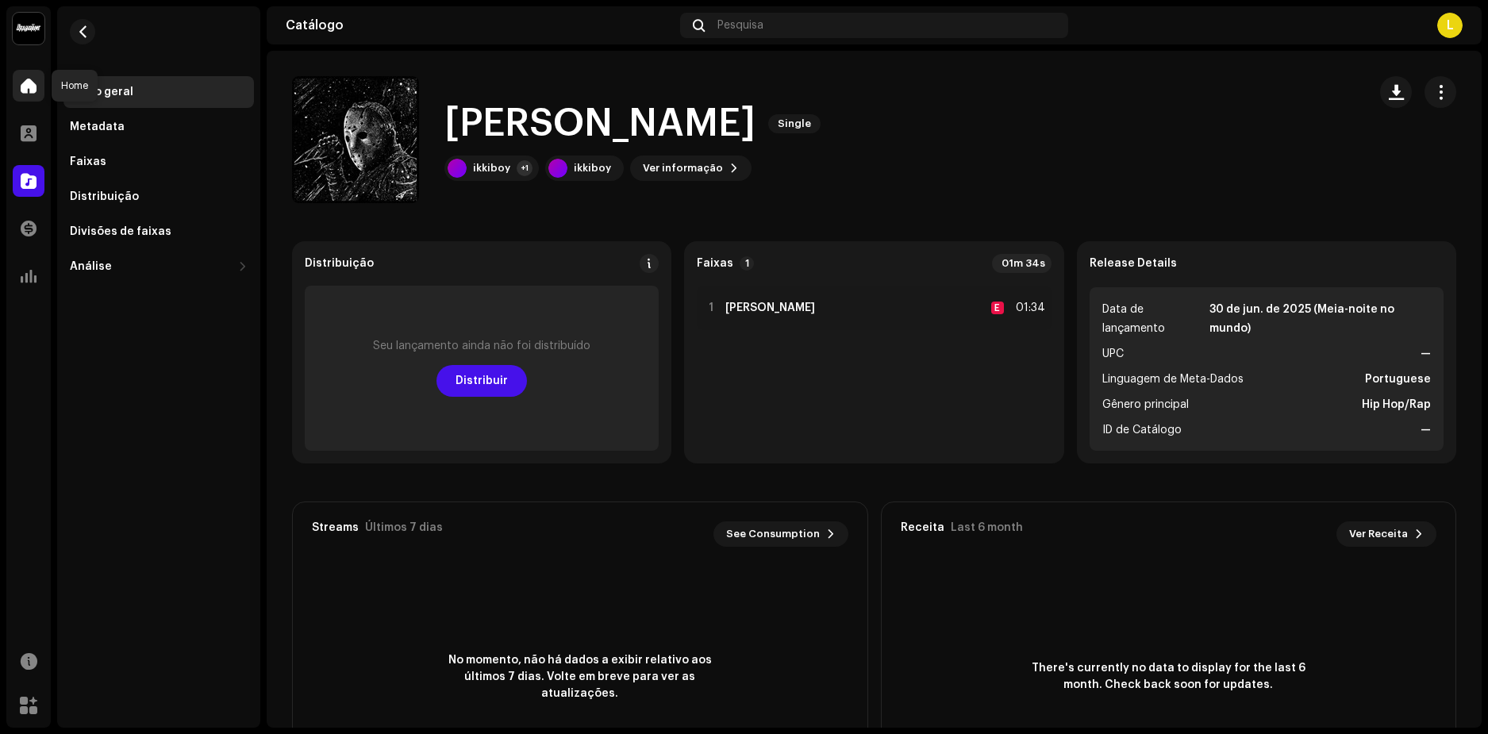
click at [32, 83] on span at bounding box center [29, 85] width 16 height 13
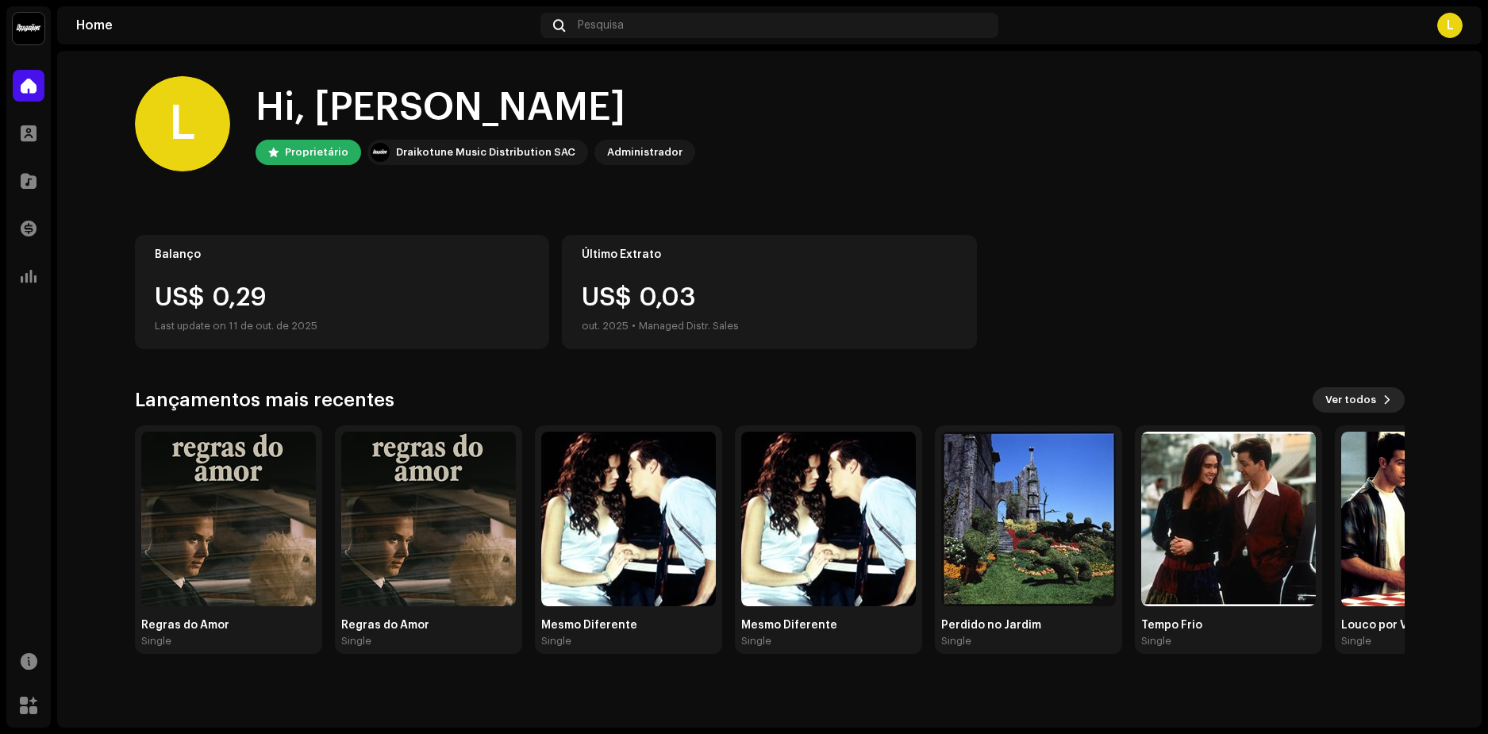
click at [1385, 398] on span at bounding box center [1387, 400] width 10 height 13
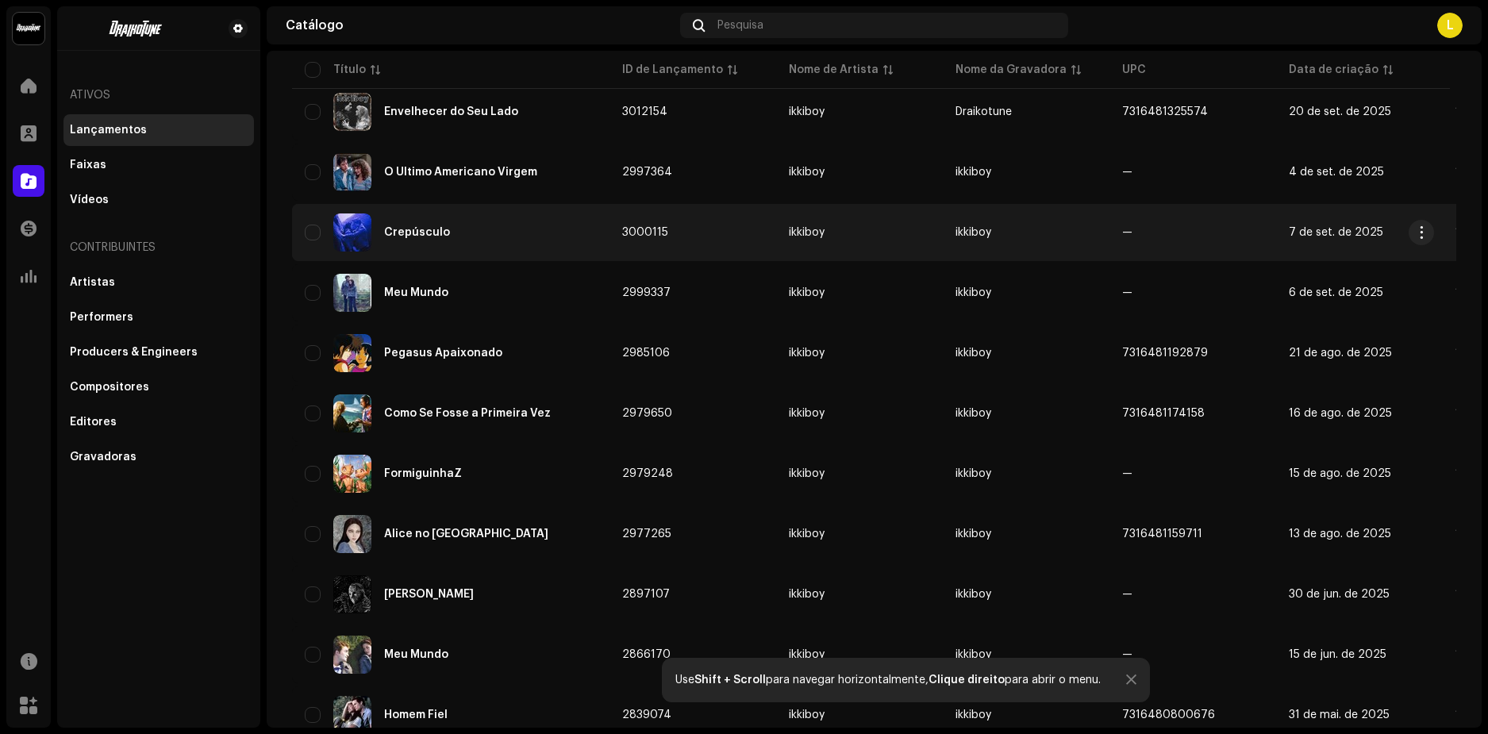
scroll to position [1016, 0]
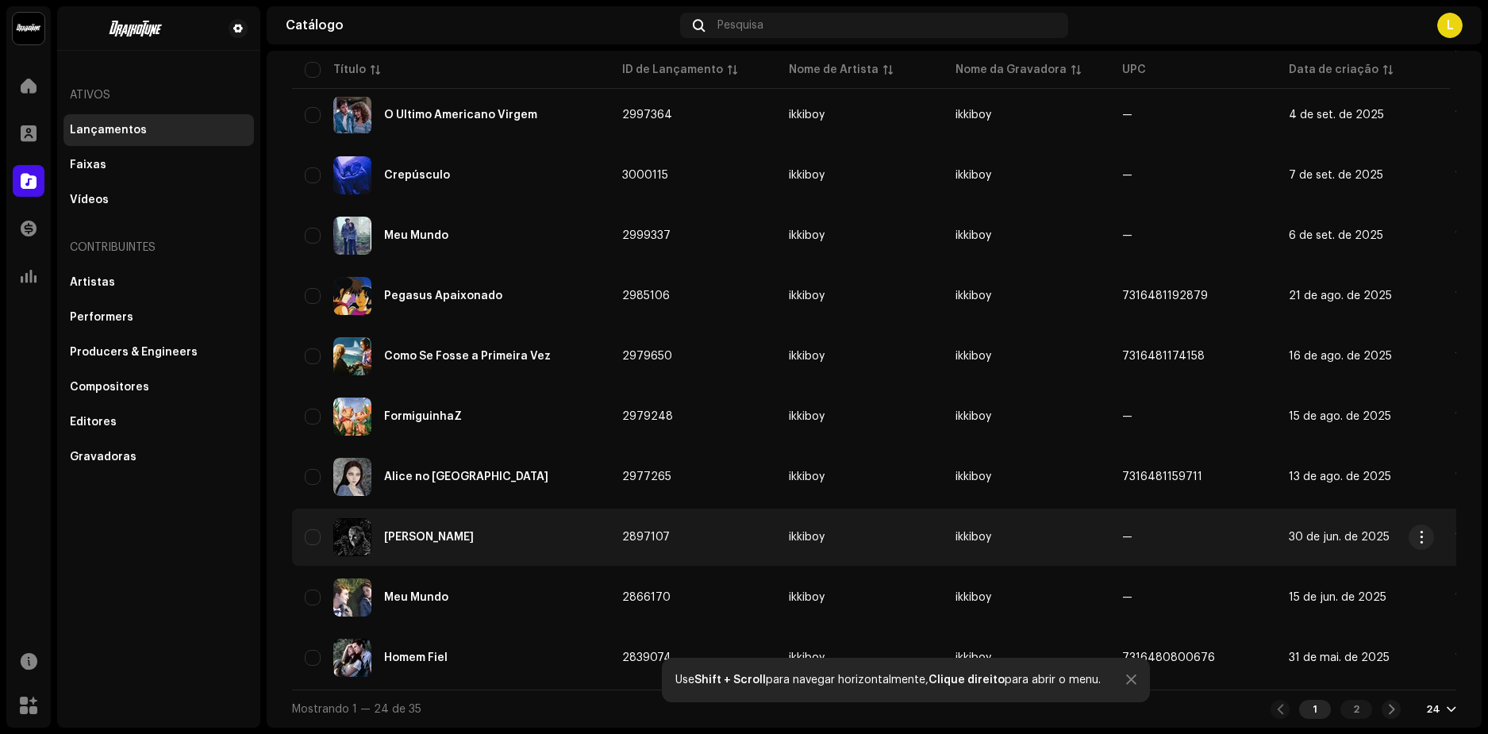
click at [400, 532] on div "Jason Na Estrada" at bounding box center [429, 537] width 90 height 11
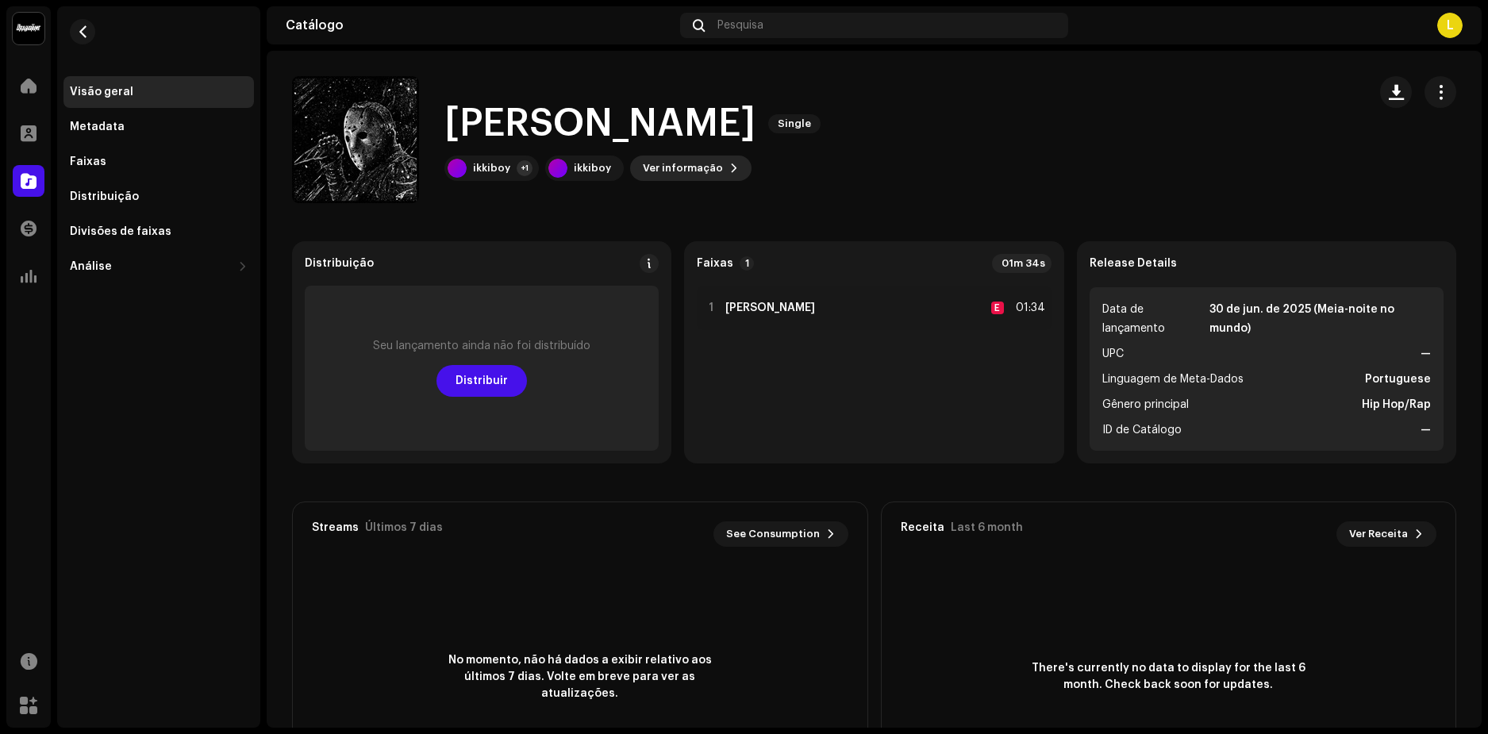
click at [648, 166] on span "Ver informação" at bounding box center [683, 168] width 80 height 32
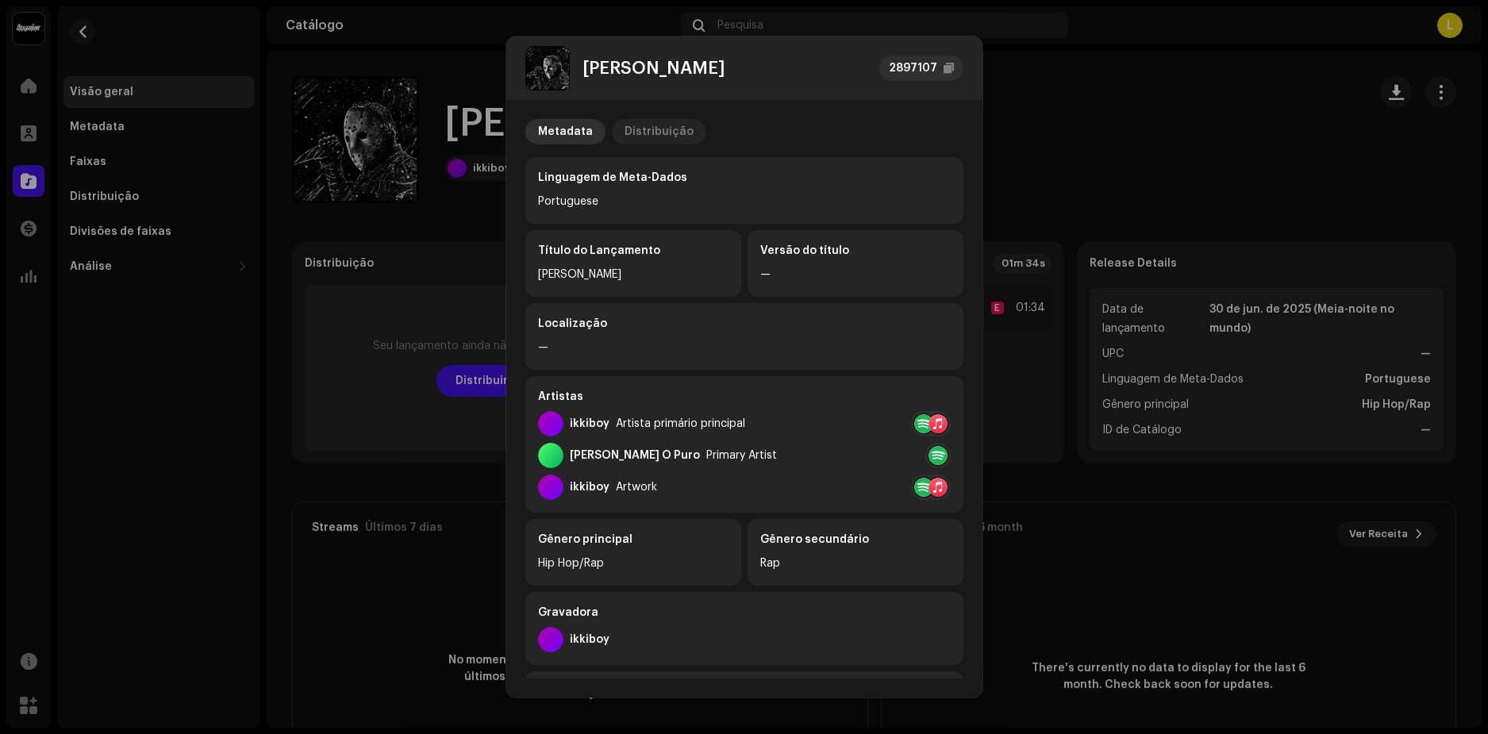
click at [667, 136] on div "Distribuição" at bounding box center [658, 131] width 69 height 25
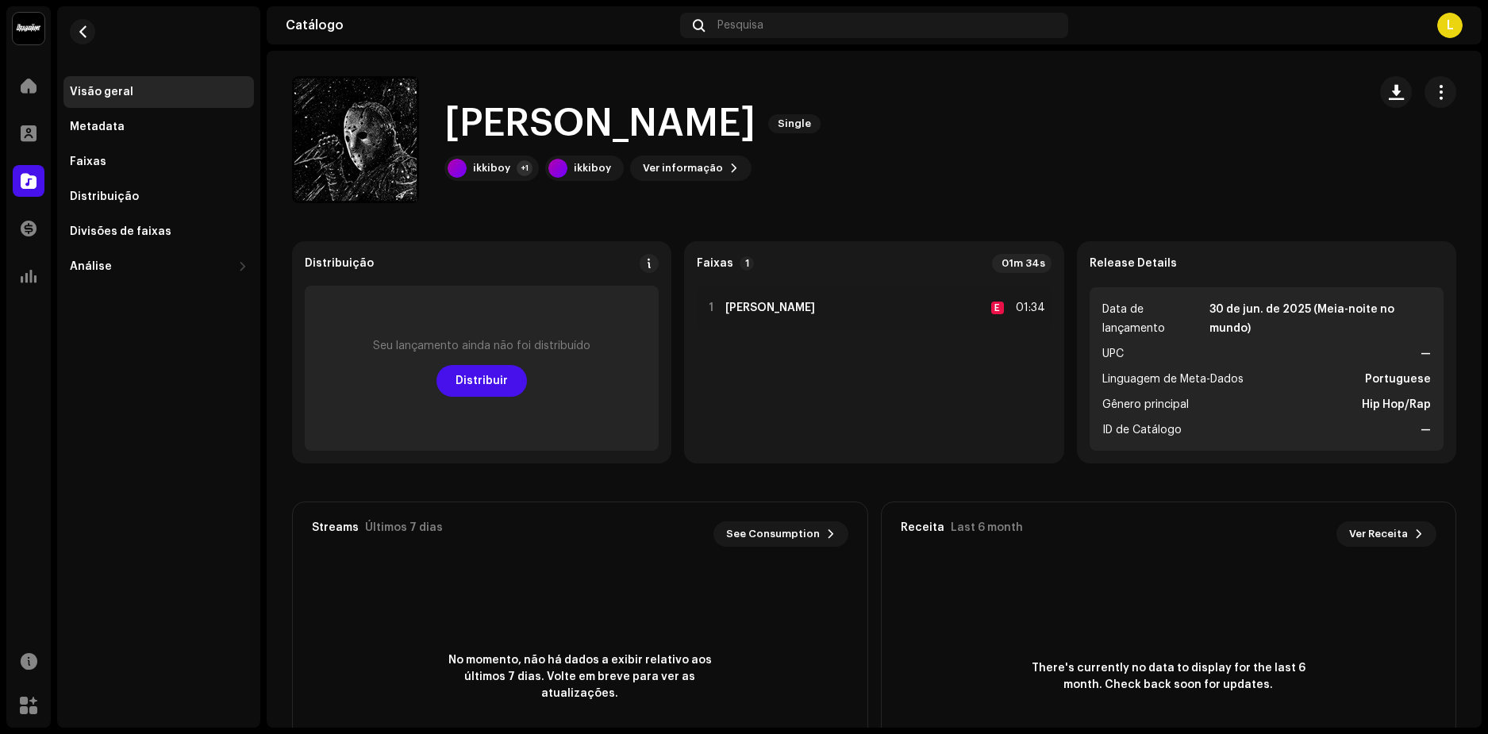
click at [1173, 116] on div "Jason Na Estrada 2897107 Metadata Distribuição Data de lançamento 30 de jun. de…" at bounding box center [744, 367] width 1488 height 734
click at [37, 86] on div at bounding box center [29, 86] width 32 height 32
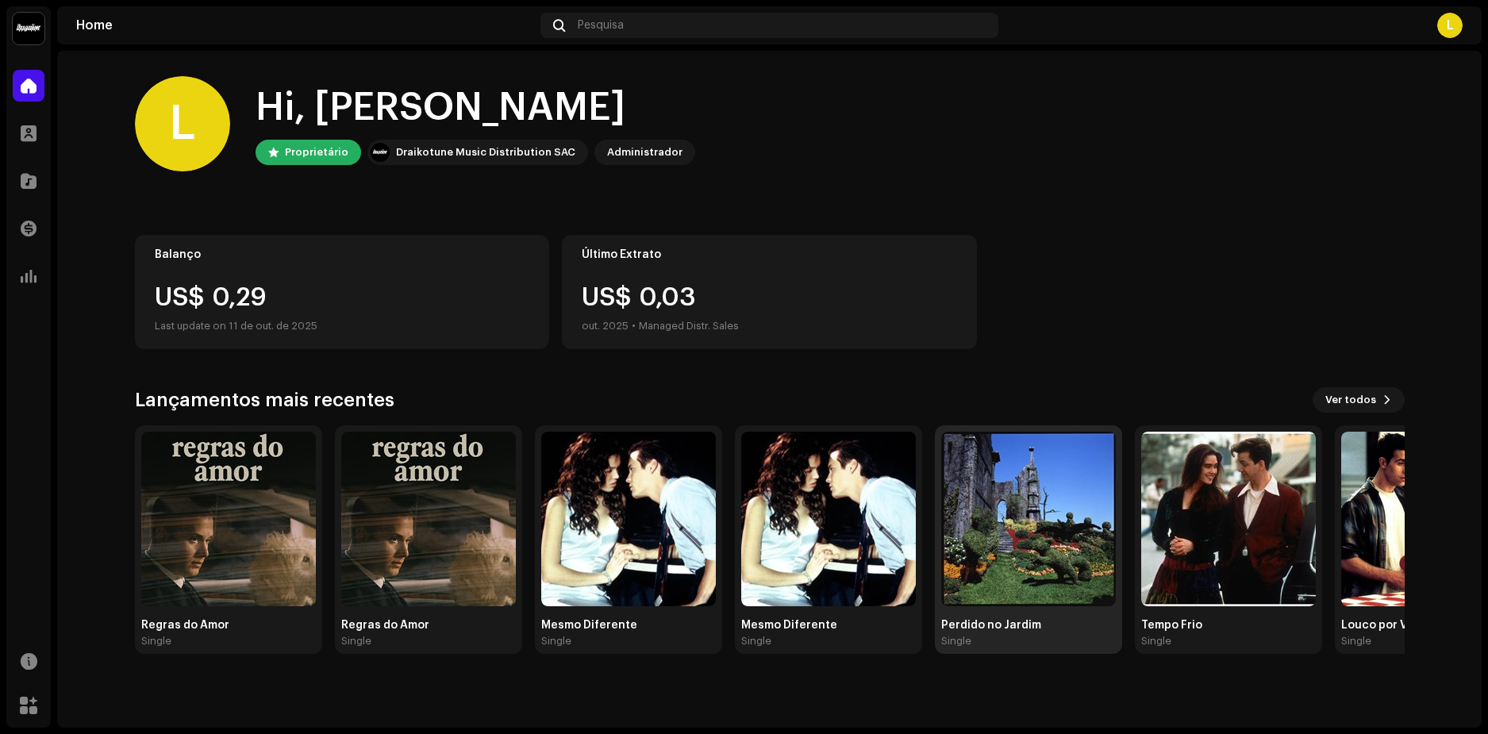
click at [1032, 526] on img at bounding box center [1028, 519] width 175 height 175
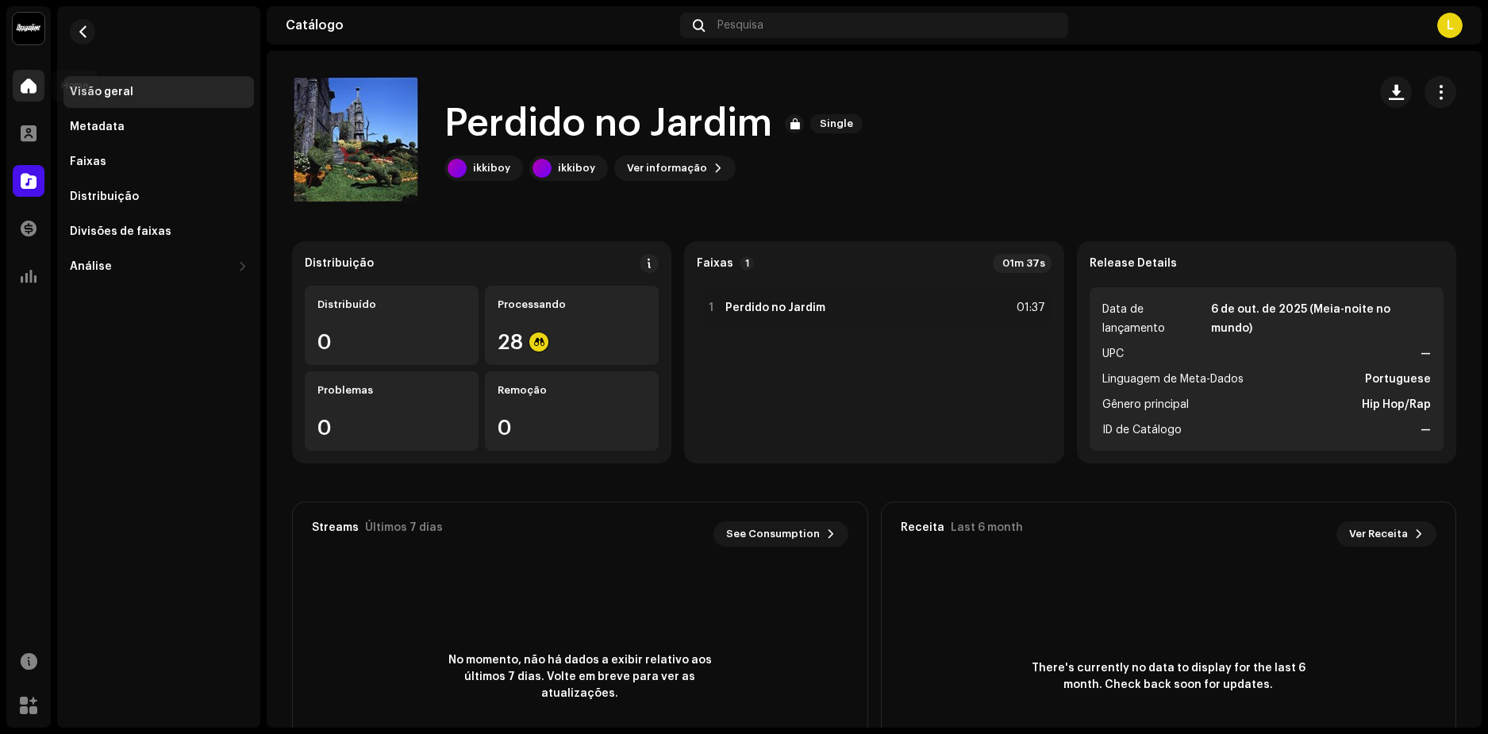
click at [33, 86] on span at bounding box center [29, 85] width 16 height 13
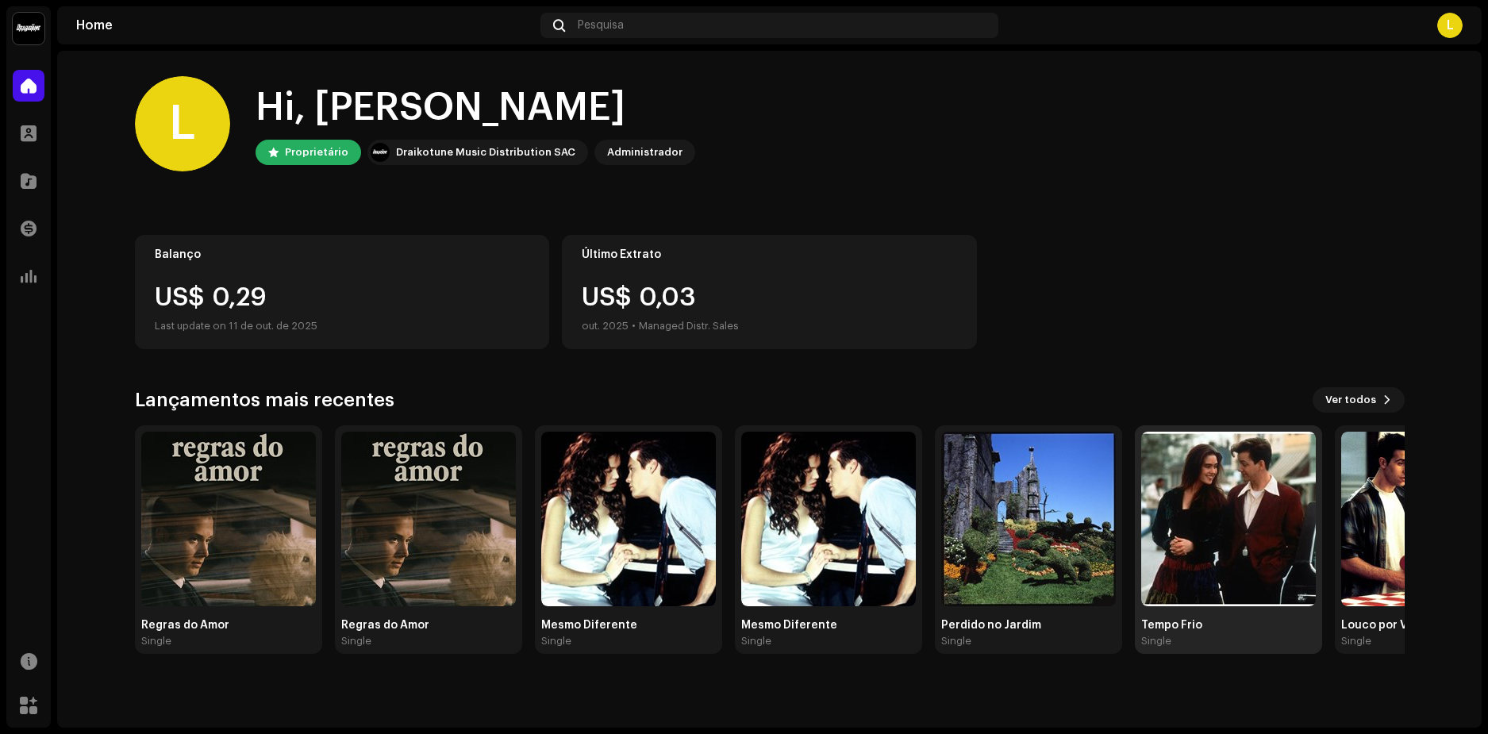
click at [1228, 522] on img at bounding box center [1228, 519] width 175 height 175
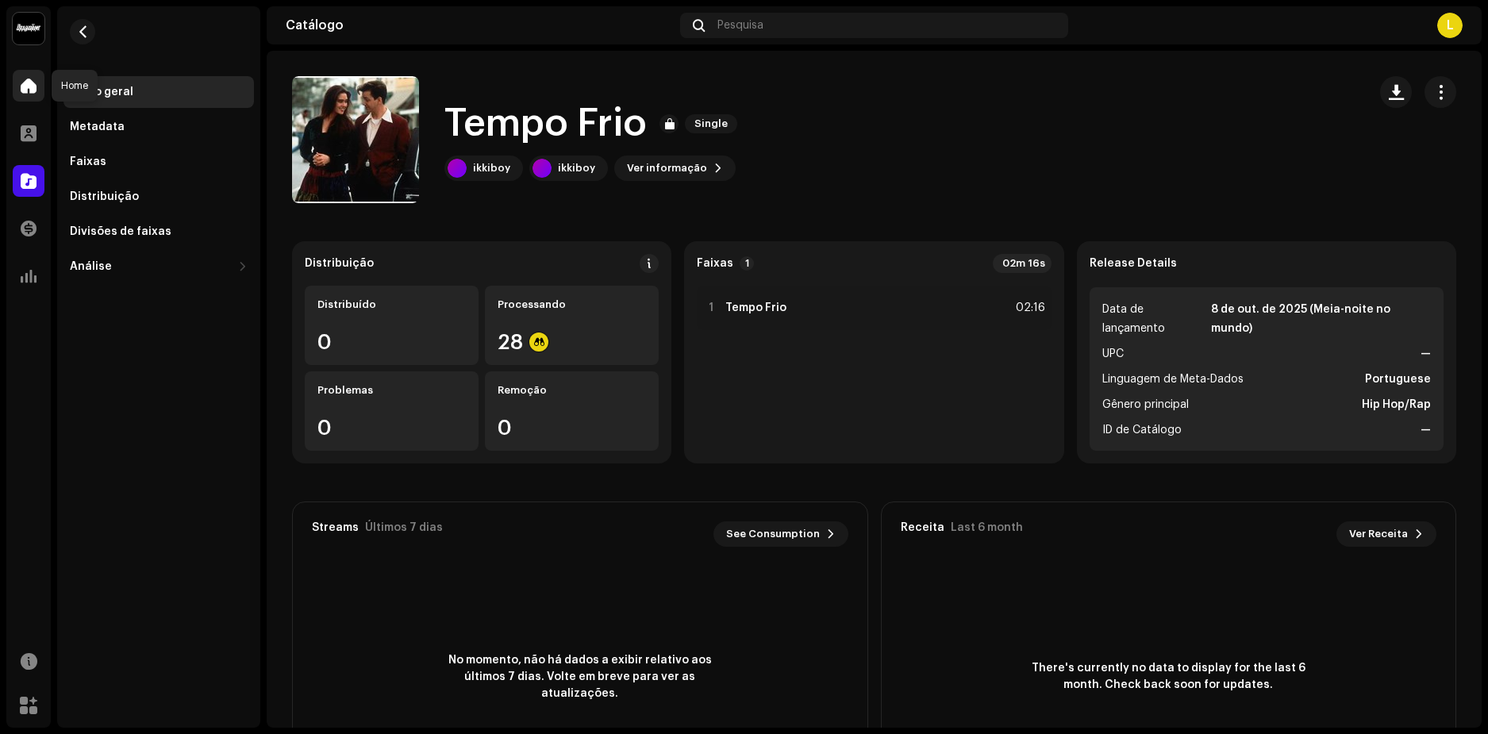
click at [31, 89] on span at bounding box center [29, 85] width 16 height 13
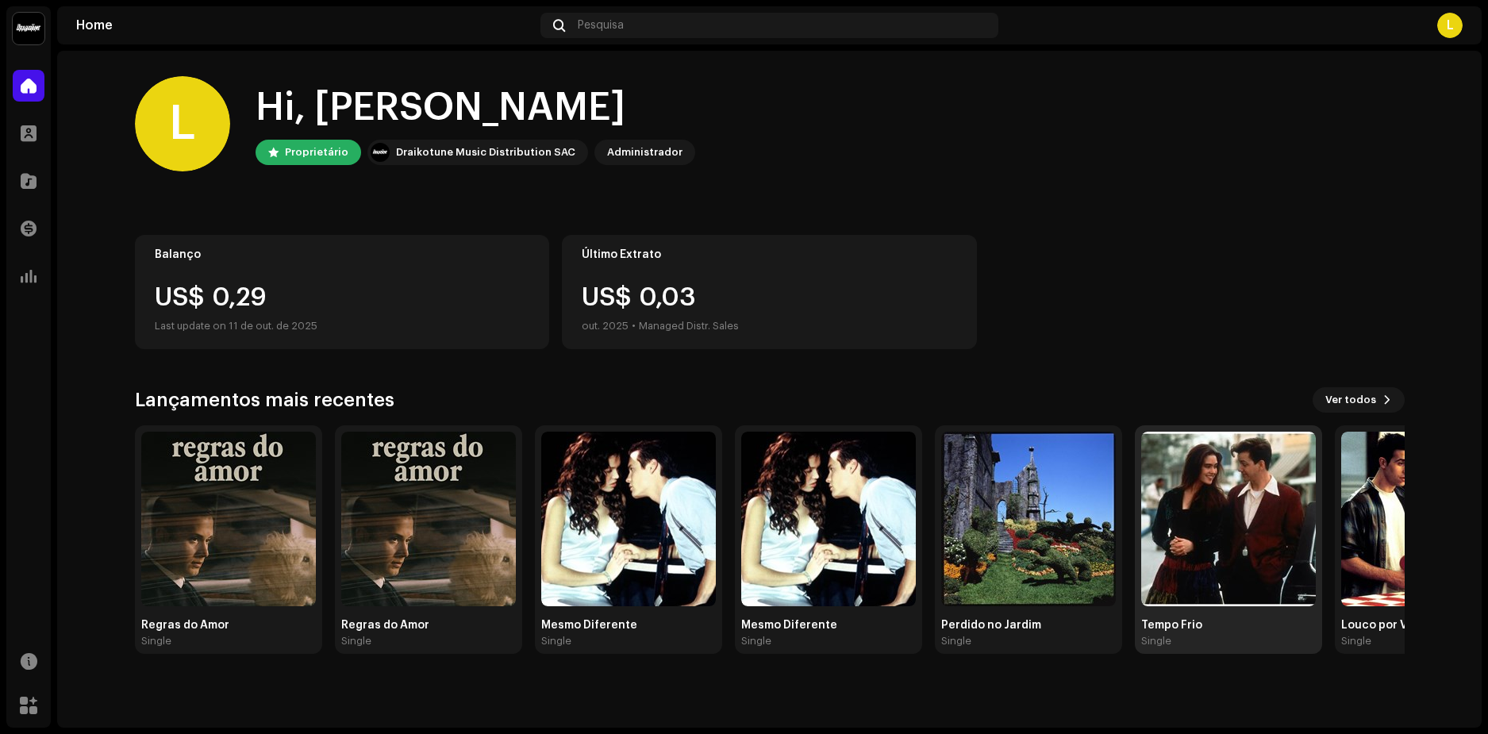
click at [1235, 515] on img at bounding box center [1228, 519] width 175 height 175
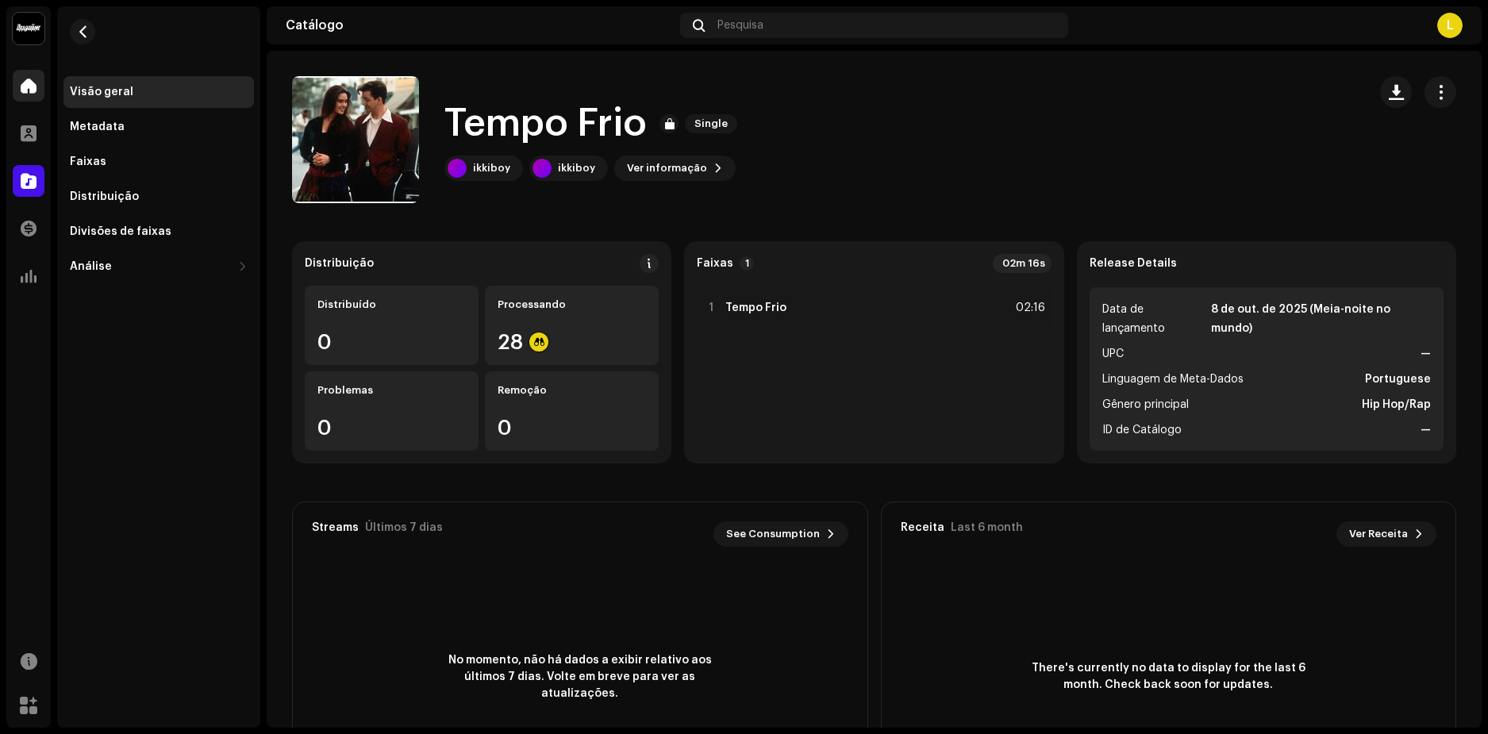
click at [36, 94] on div at bounding box center [29, 86] width 32 height 32
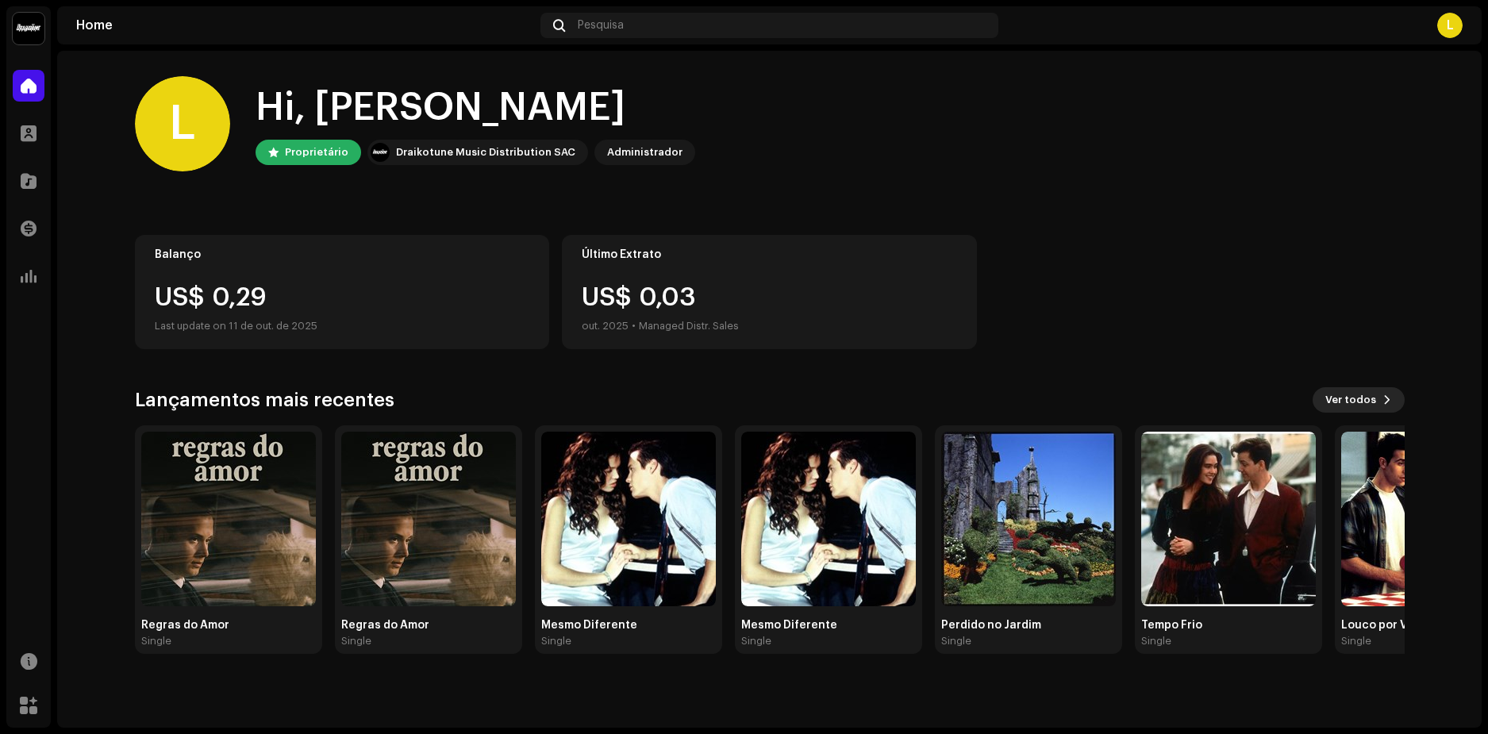
click at [1383, 401] on span at bounding box center [1387, 400] width 10 height 13
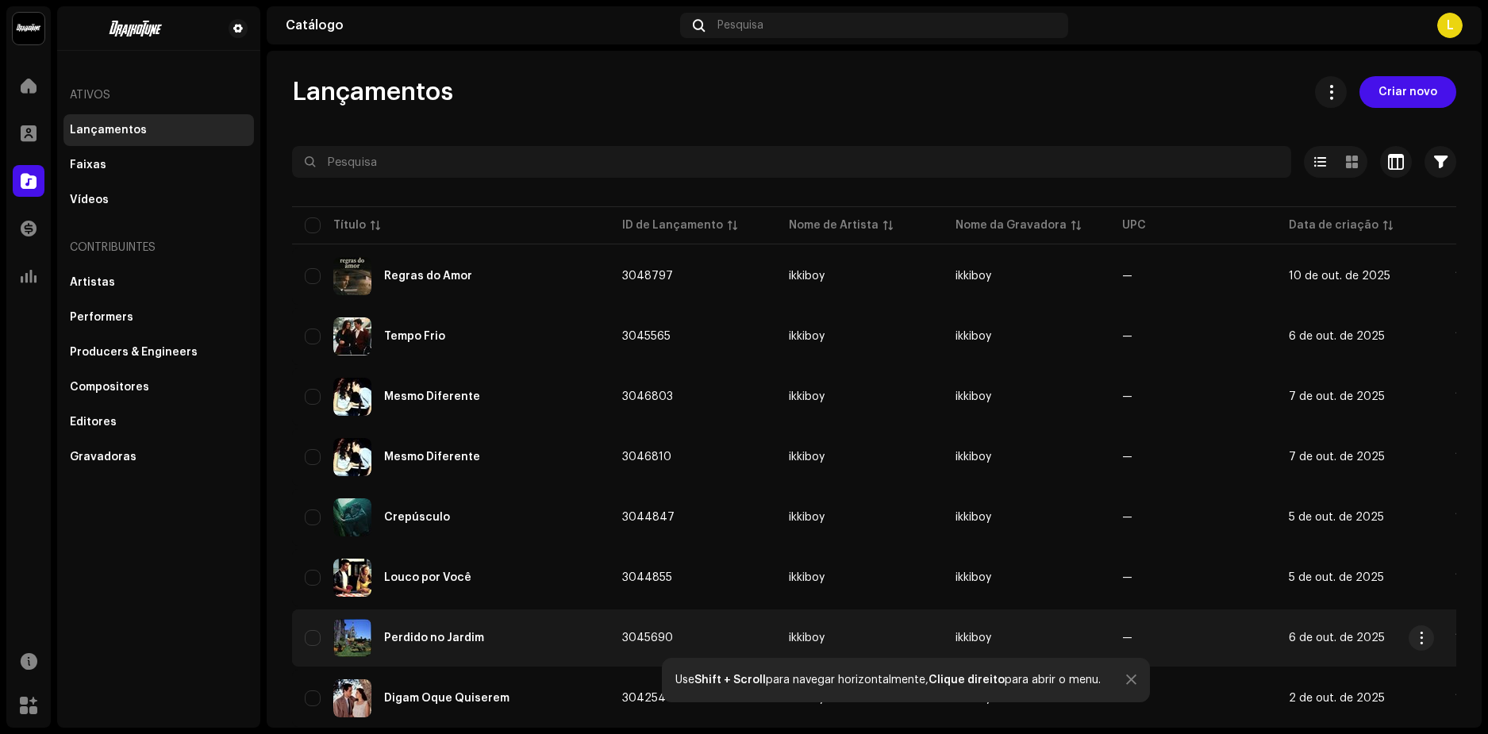
scroll to position [238, 0]
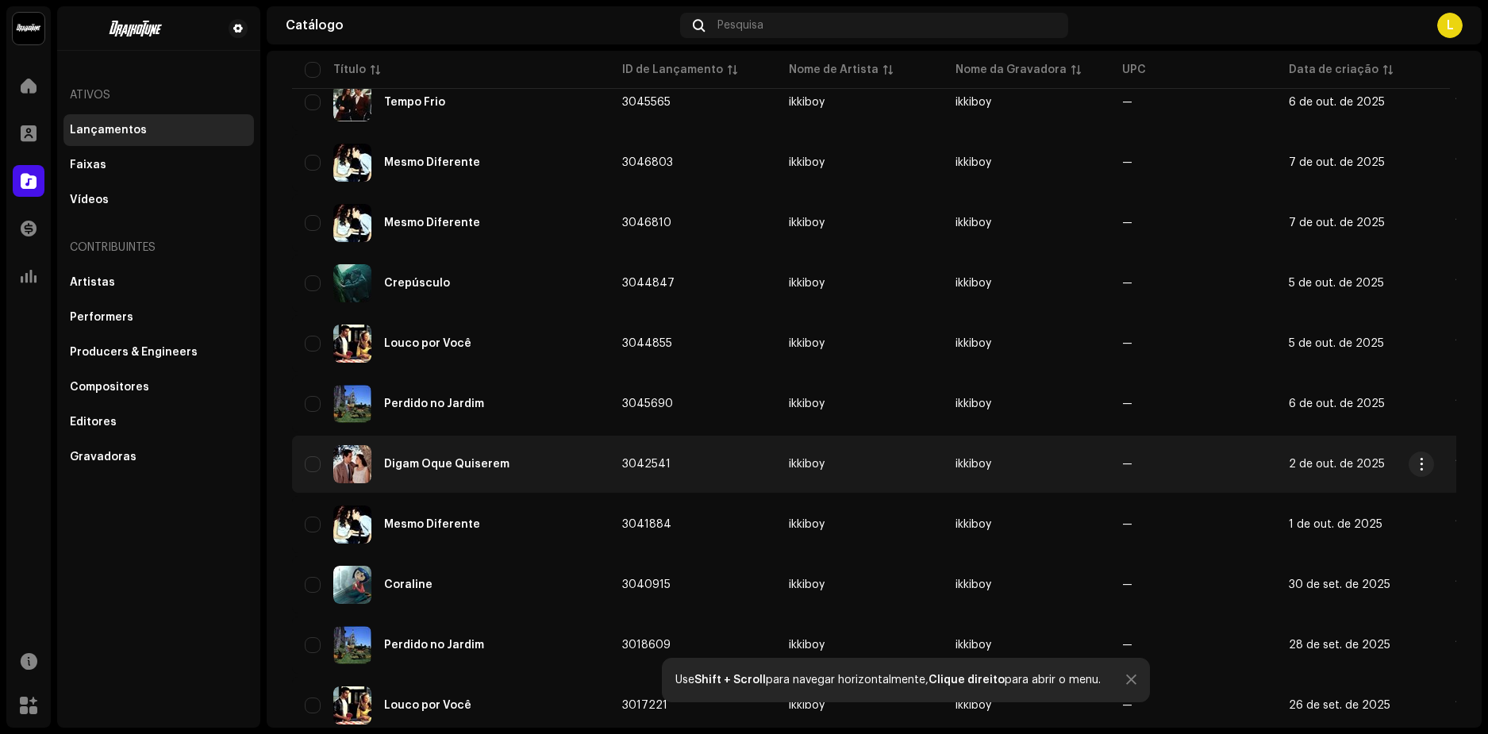
click at [454, 463] on div "Digam Oque Quiserem" at bounding box center [446, 464] width 125 height 11
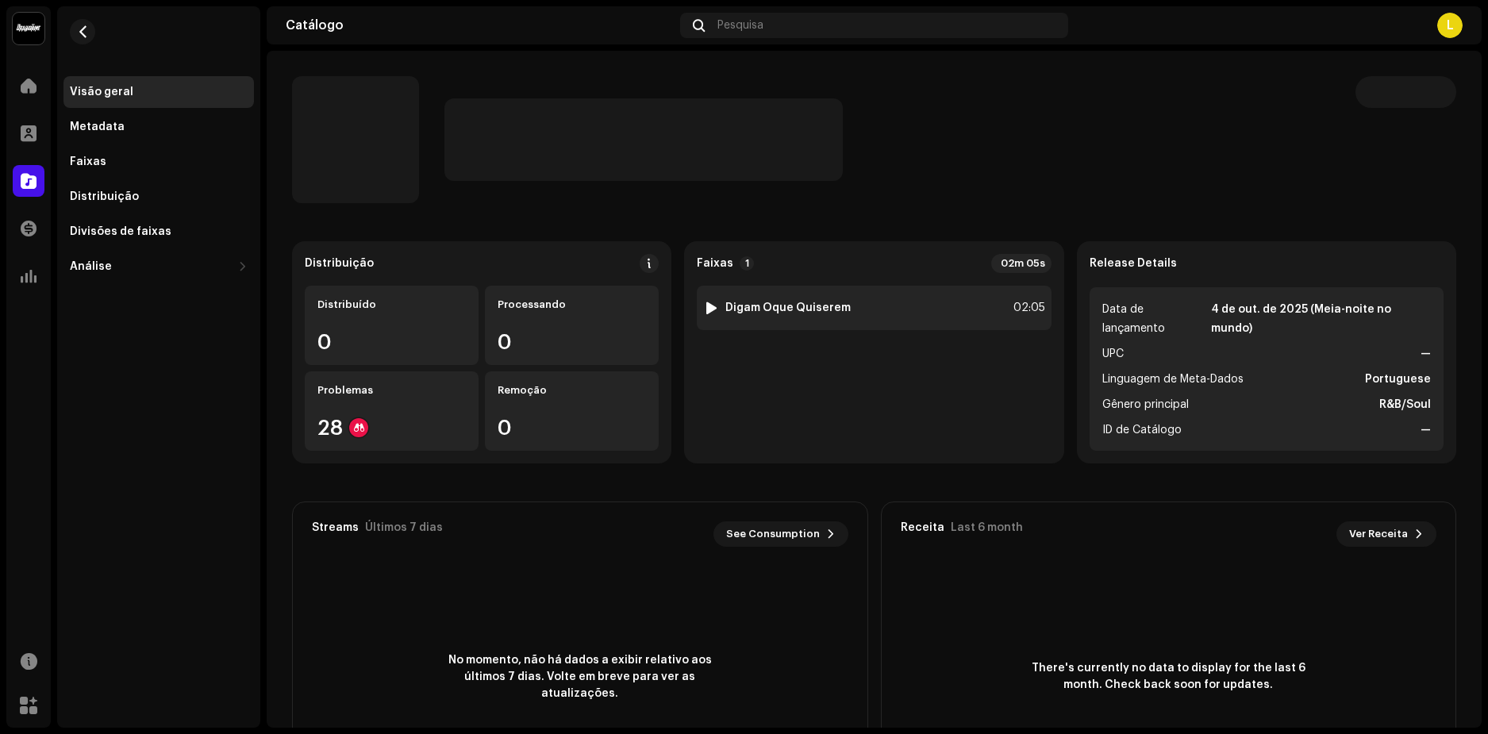
click at [708, 304] on div at bounding box center [711, 308] width 12 height 13
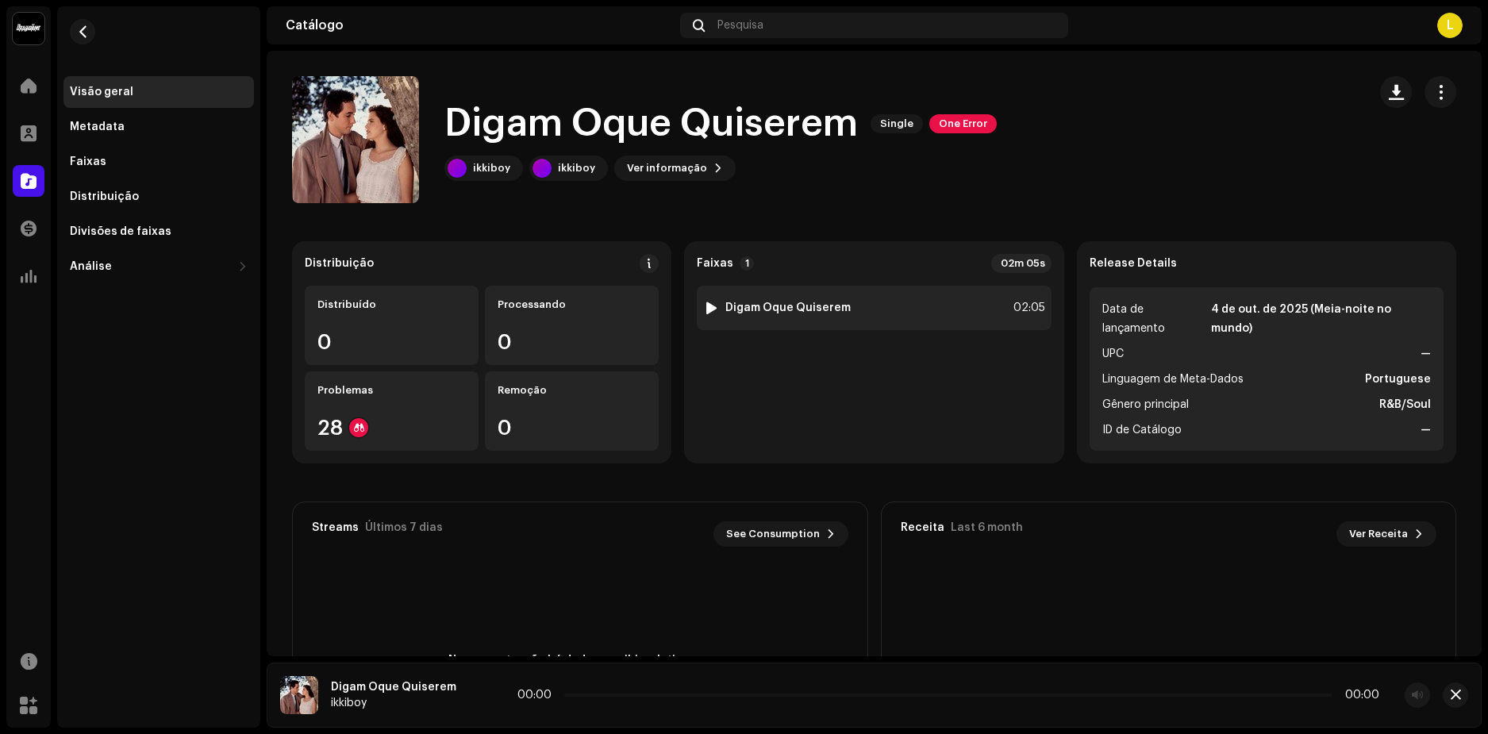
click at [709, 308] on div at bounding box center [711, 308] width 12 height 13
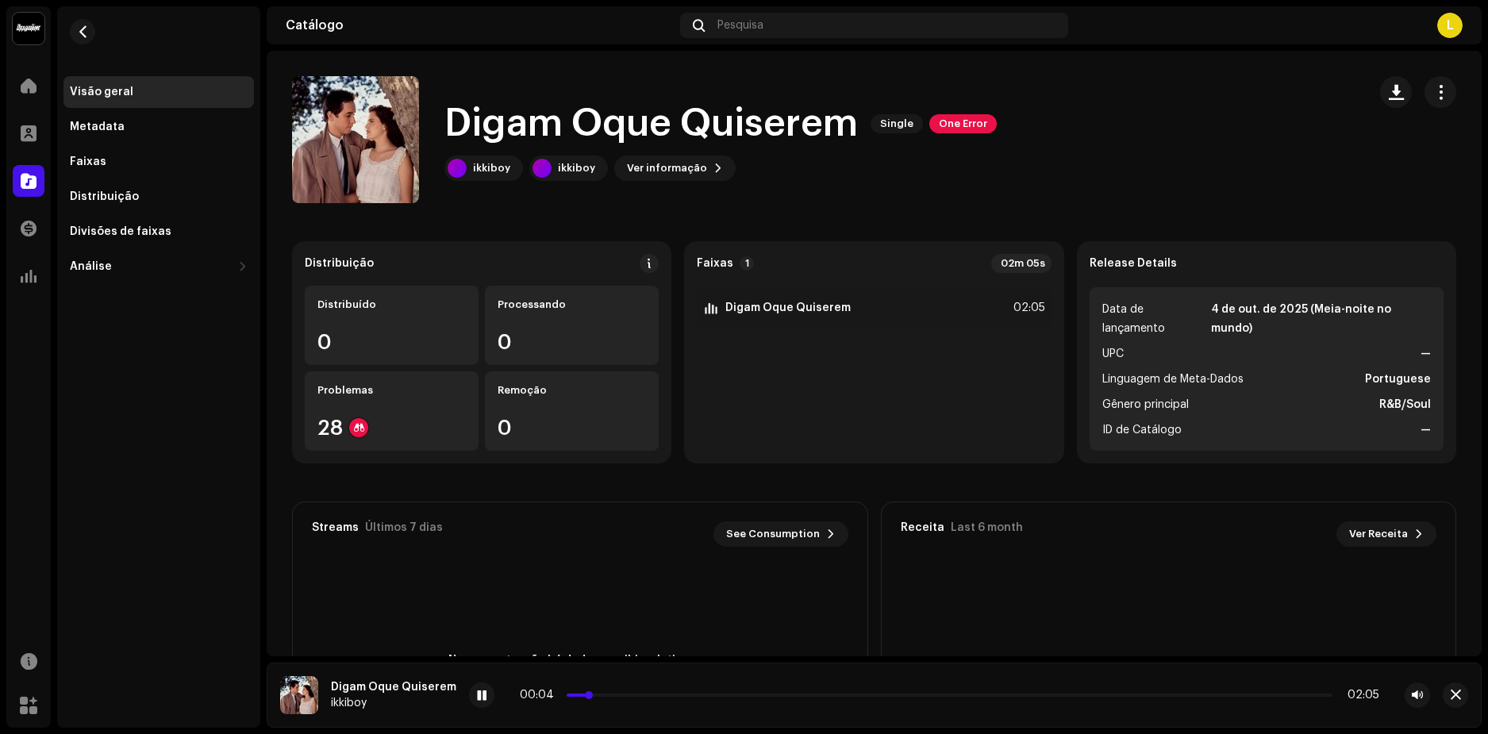
click at [598, 696] on p-slider at bounding box center [950, 695] width 766 height 3
click at [478, 694] on span at bounding box center [482, 696] width 10 height 13
click at [25, 89] on span at bounding box center [29, 85] width 16 height 13
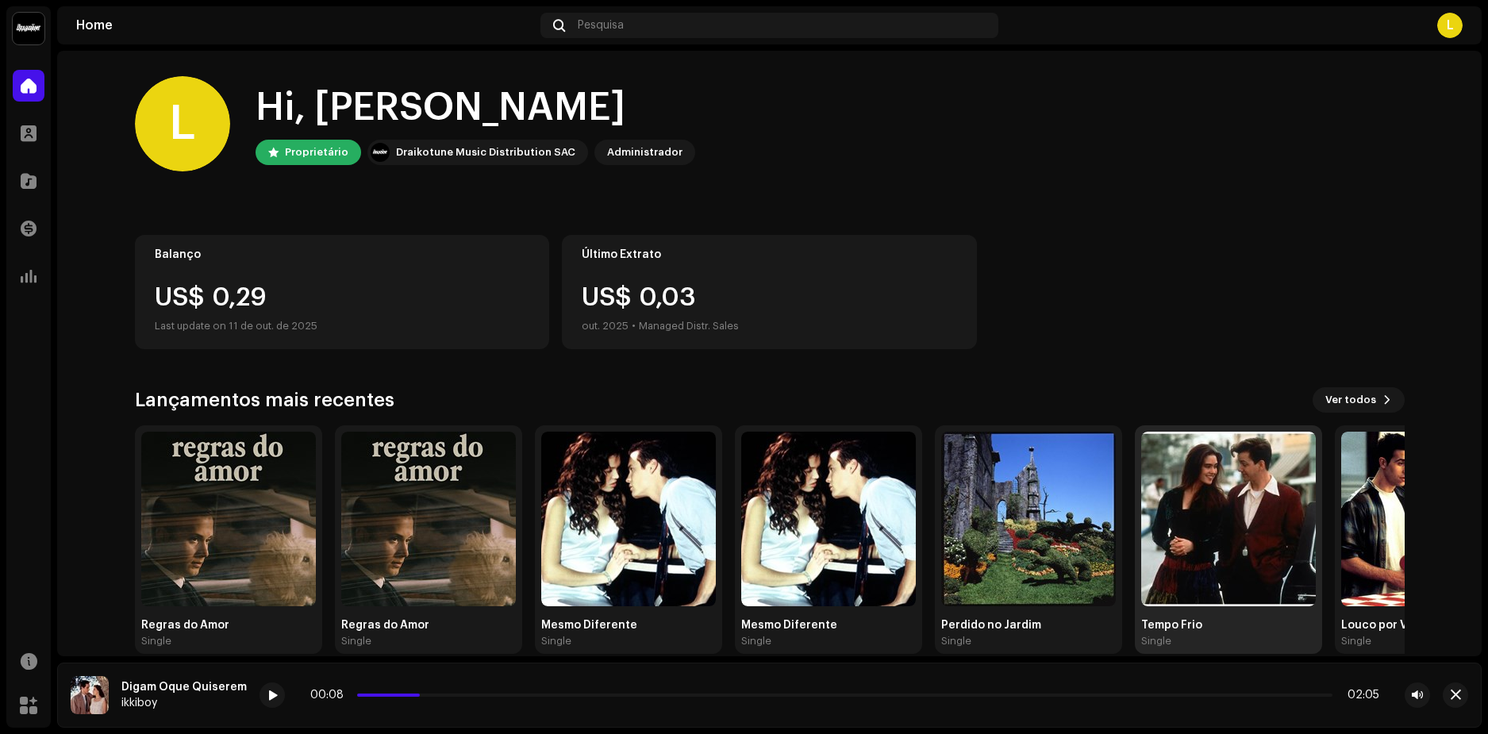
click at [1255, 468] on img at bounding box center [1228, 519] width 175 height 175
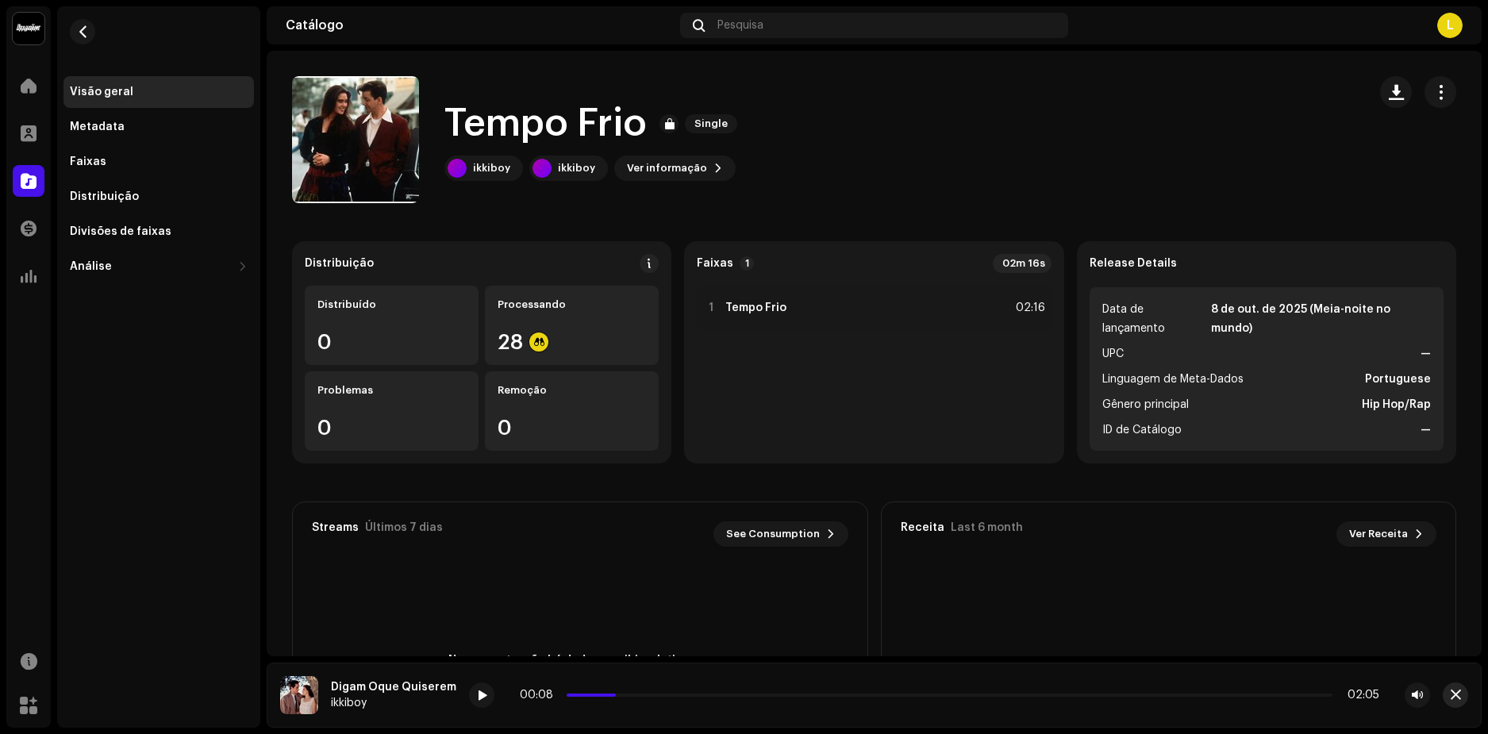
click at [1453, 696] on span "button" at bounding box center [1456, 695] width 10 height 13
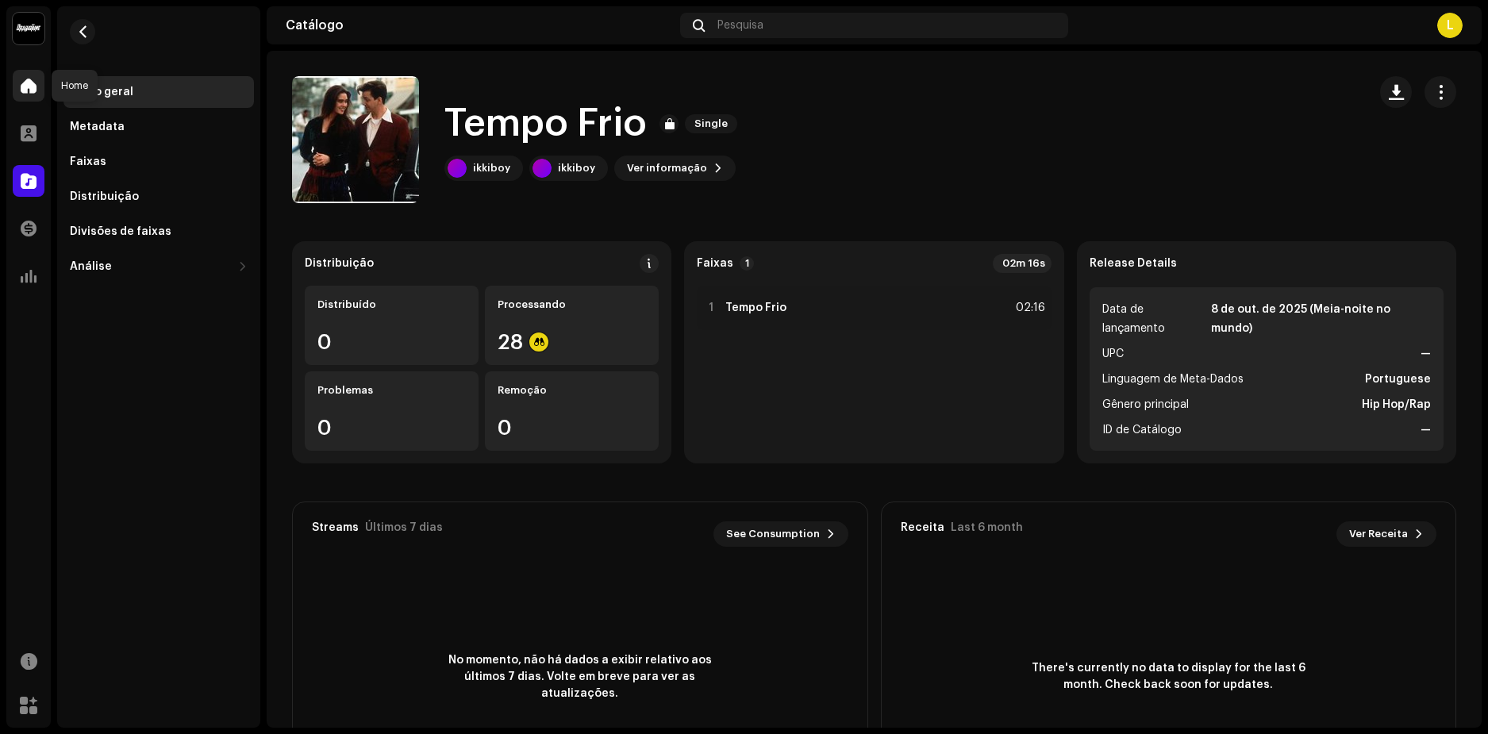
click at [33, 86] on span at bounding box center [29, 85] width 16 height 13
